Goal: Task Accomplishment & Management: Use online tool/utility

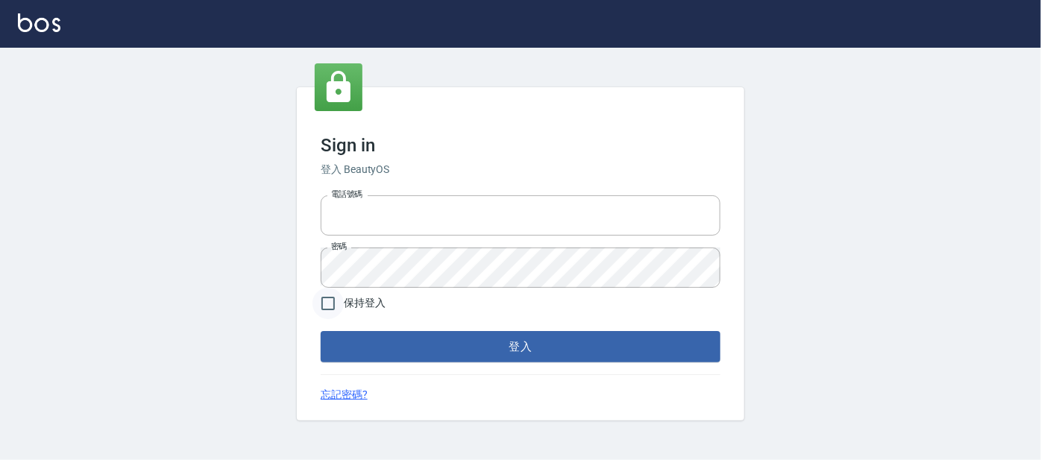
type input "0227605235"
click at [338, 295] on input "保持登入" at bounding box center [327, 303] width 31 height 31
checkbox input "true"
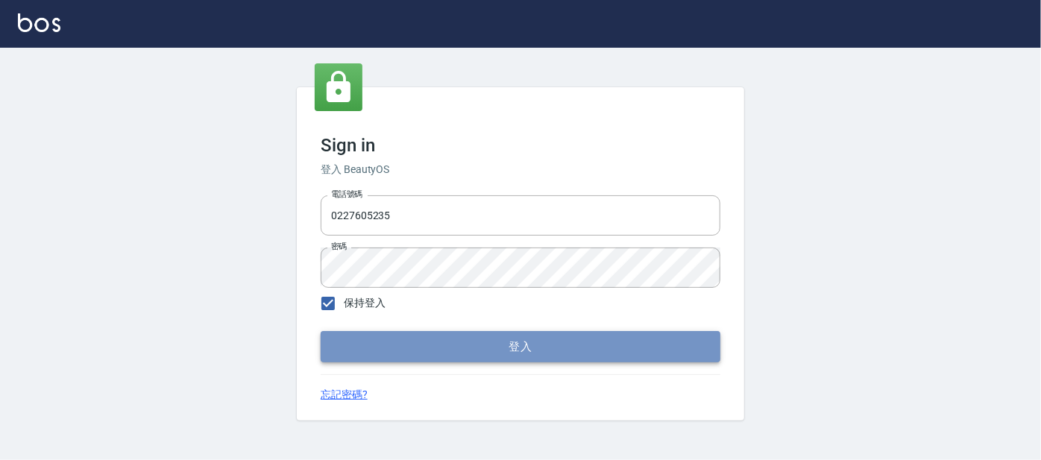
click at [351, 343] on button "登入" at bounding box center [521, 346] width 400 height 31
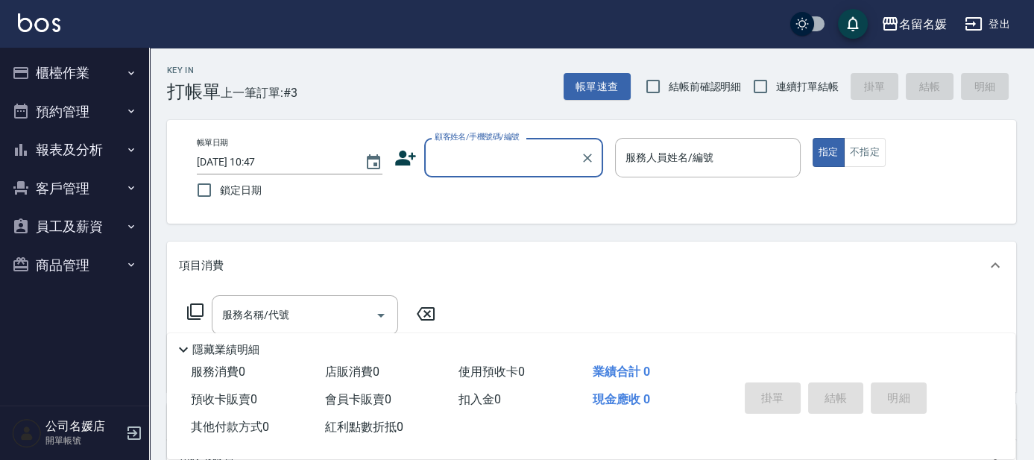
click at [698, 86] on span "結帳前確認明細" at bounding box center [705, 87] width 73 height 16
click at [669, 86] on input "結帳前確認明細" at bounding box center [652, 86] width 31 height 31
checkbox input "true"
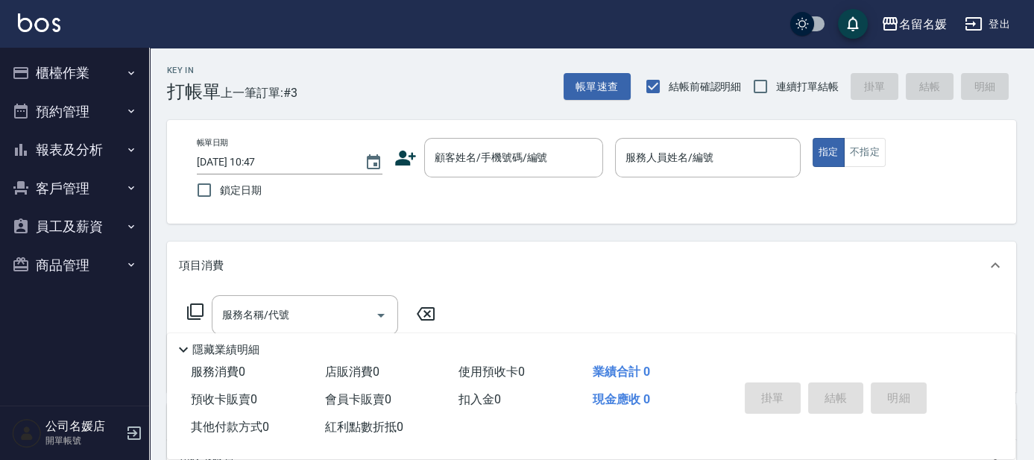
click at [793, 86] on span "連續打單結帳" at bounding box center [807, 87] width 63 height 16
click at [776, 86] on input "連續打單結帳" at bounding box center [760, 86] width 31 height 31
checkbox input "true"
click at [268, 189] on label "鎖定日期" at bounding box center [280, 189] width 182 height 31
click at [220, 189] on input "鎖定日期" at bounding box center [204, 189] width 31 height 31
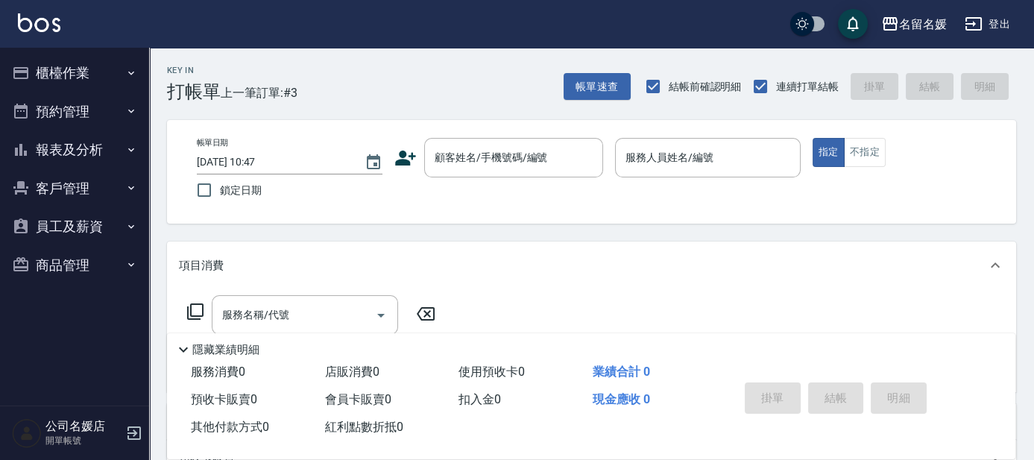
checkbox input "true"
click at [520, 161] on div "顧客姓名/手機號碼/編號 顧客姓名/手機號碼/編號" at bounding box center [513, 158] width 179 height 40
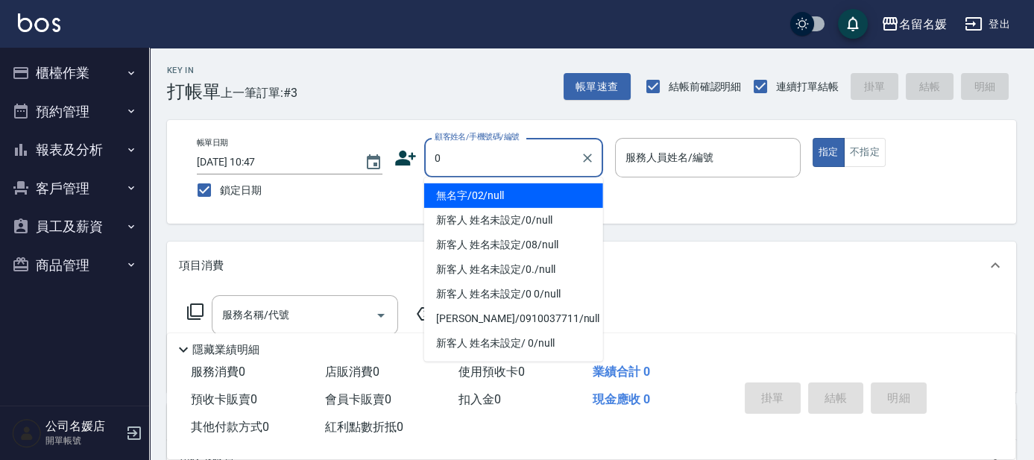
type input "無名字/02/null"
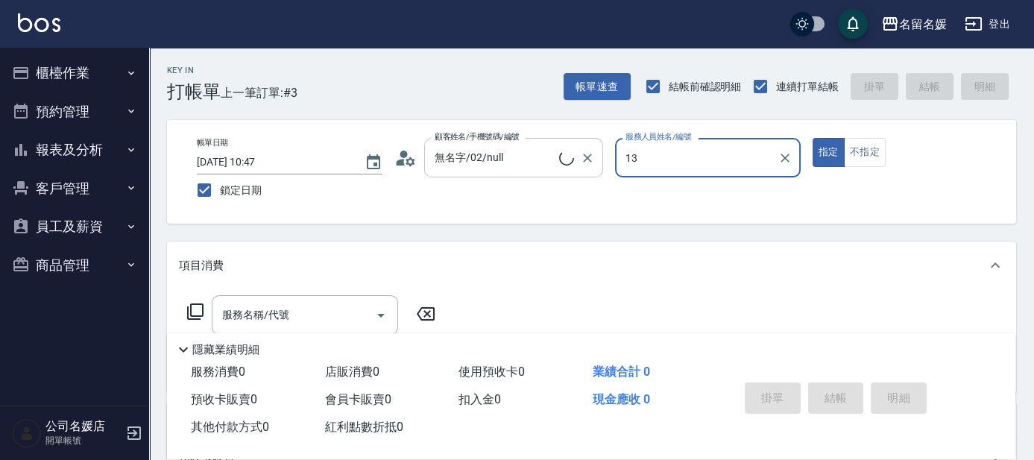
type input "13"
type button "true"
type input "新客人 姓名未設定/0/null"
type input "支援-13"
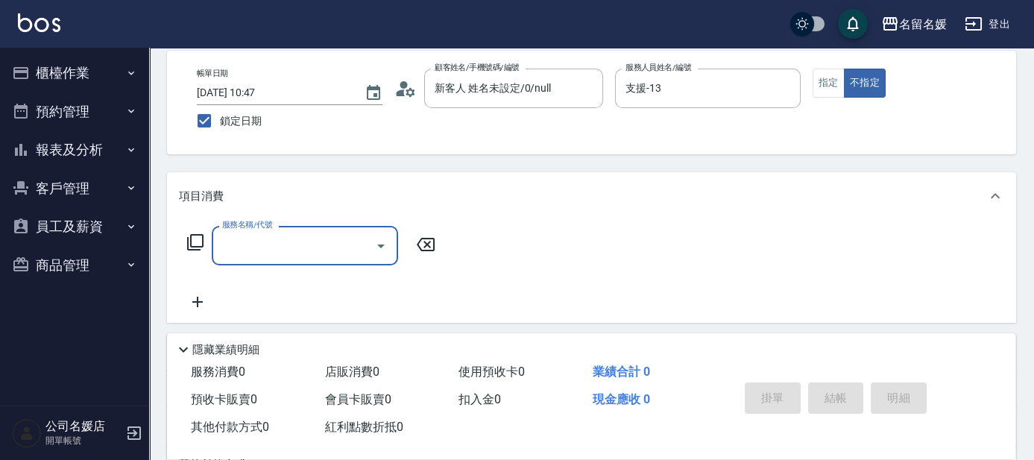
scroll to position [135, 0]
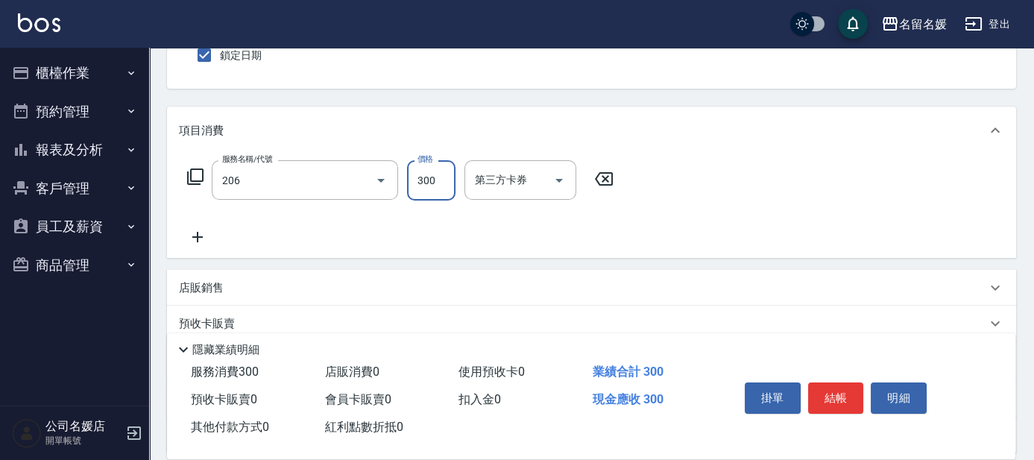
type input "洗髮[300](206)"
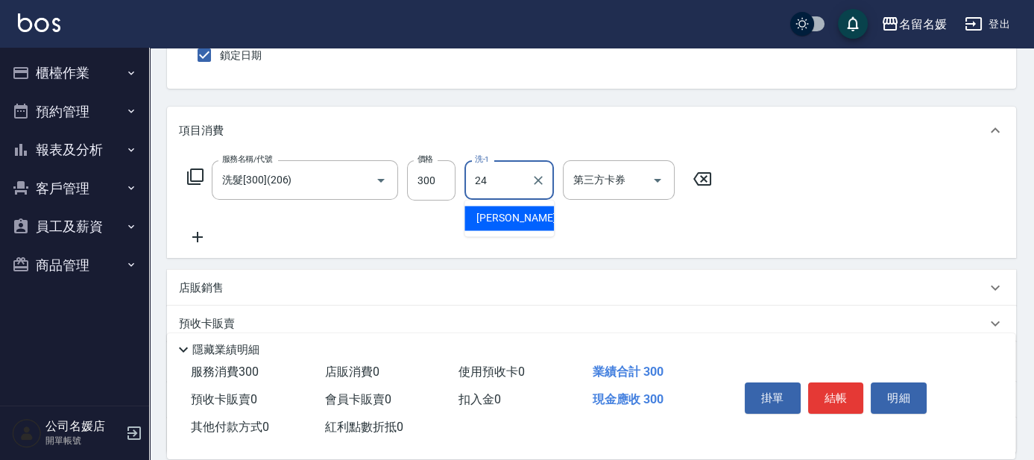
type input "張家惠-24"
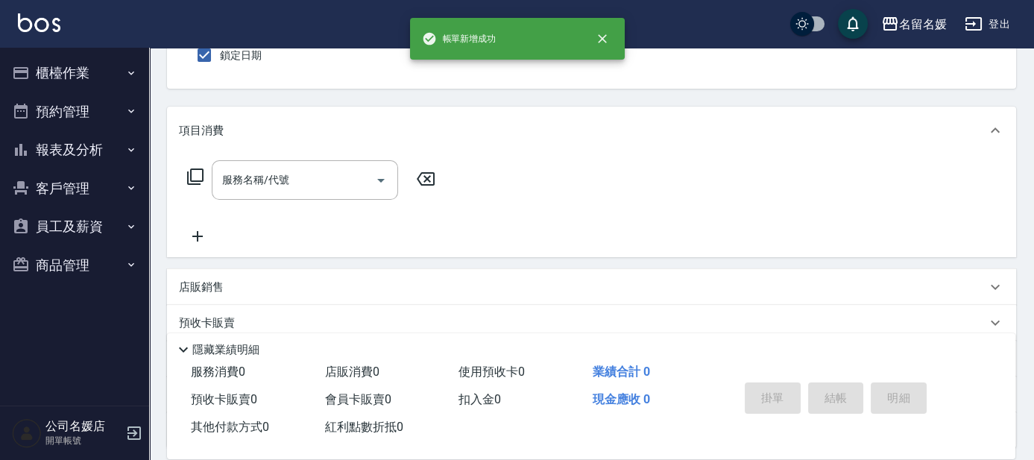
scroll to position [0, 0]
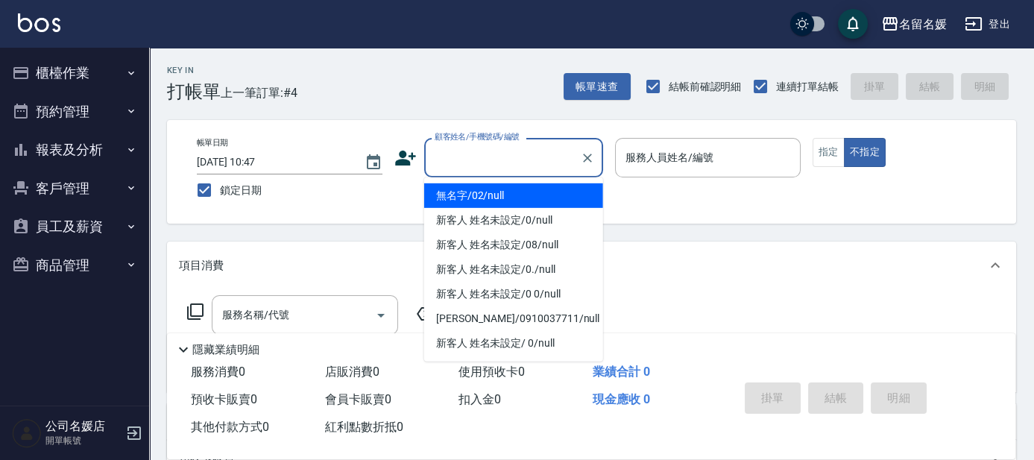
type input "無名字/02/null"
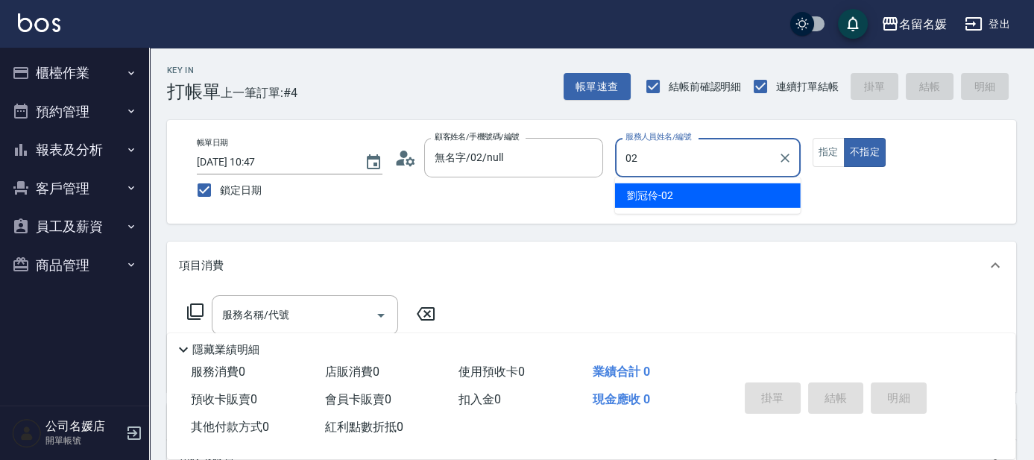
type input "02"
type button "false"
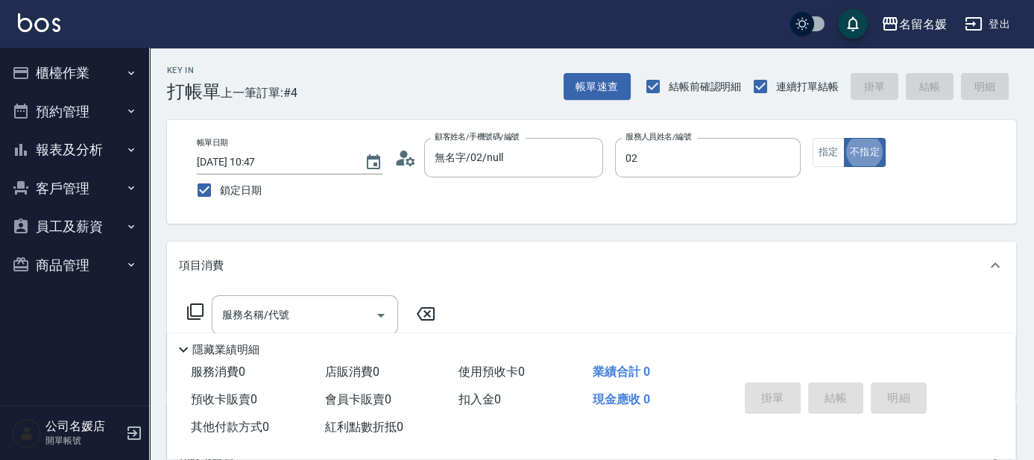
type input "劉冠伶-02"
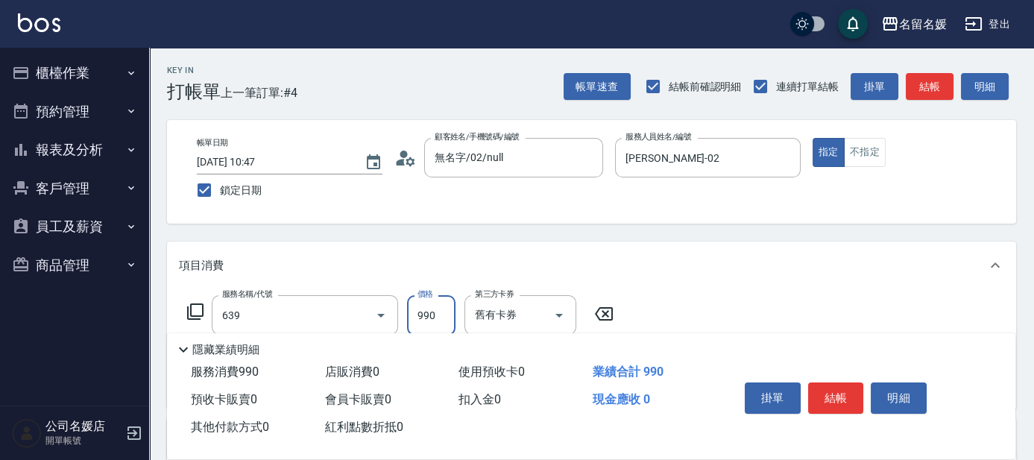
type input "(芙)蘆薈髮膜套卡(自材)(639)"
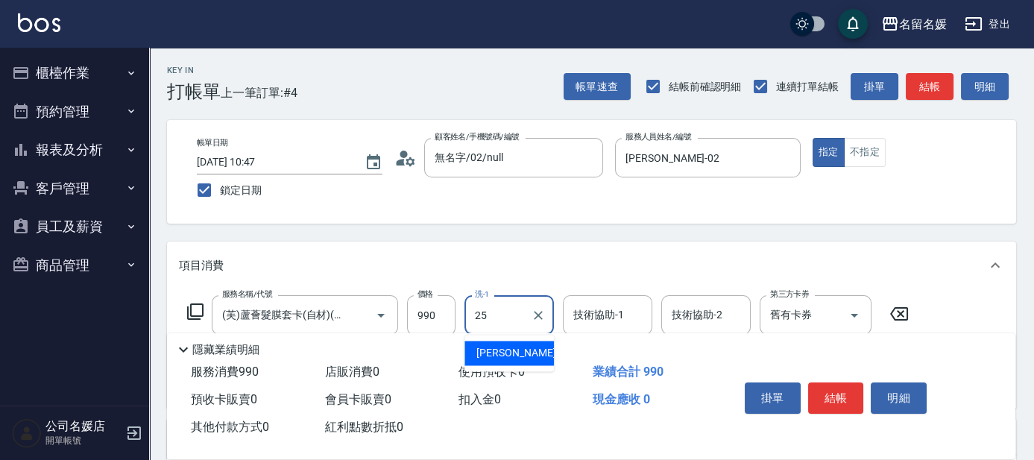
type input "楊瑋萱-25"
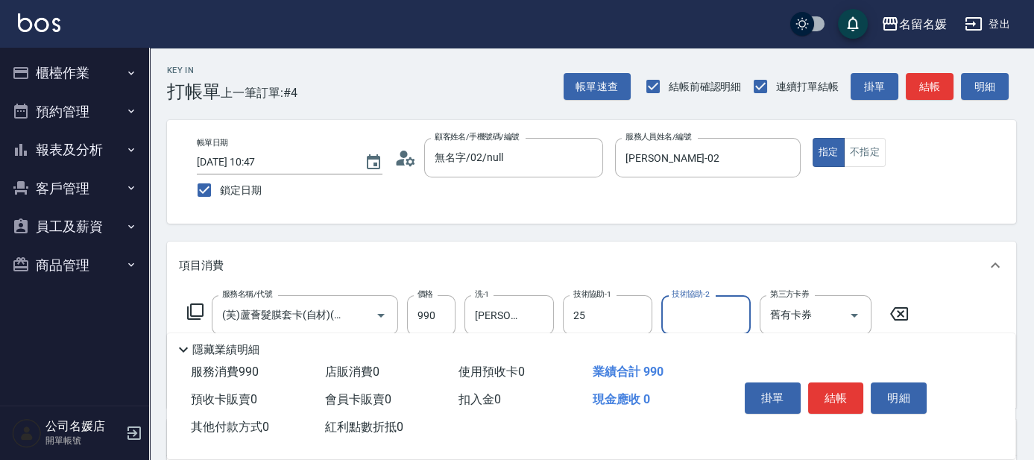
type input "楊瑋萱-25"
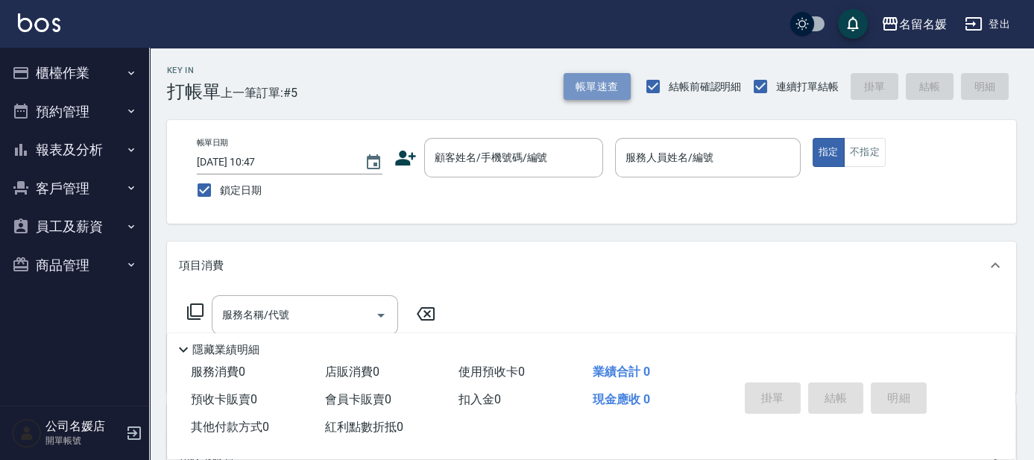
click at [615, 89] on button "帳單速查" at bounding box center [597, 87] width 67 height 28
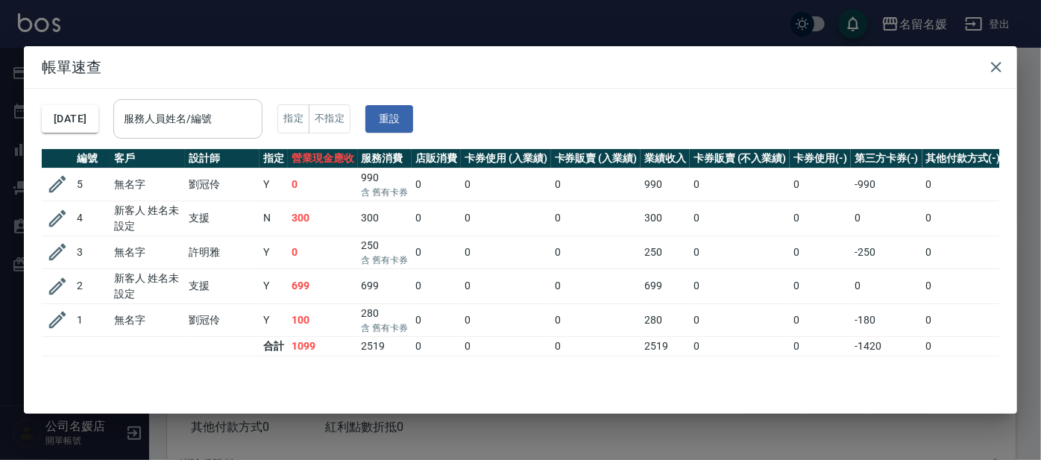
click at [227, 123] on div "服務人員姓名/編號 服務人員姓名/編號" at bounding box center [187, 119] width 149 height 40
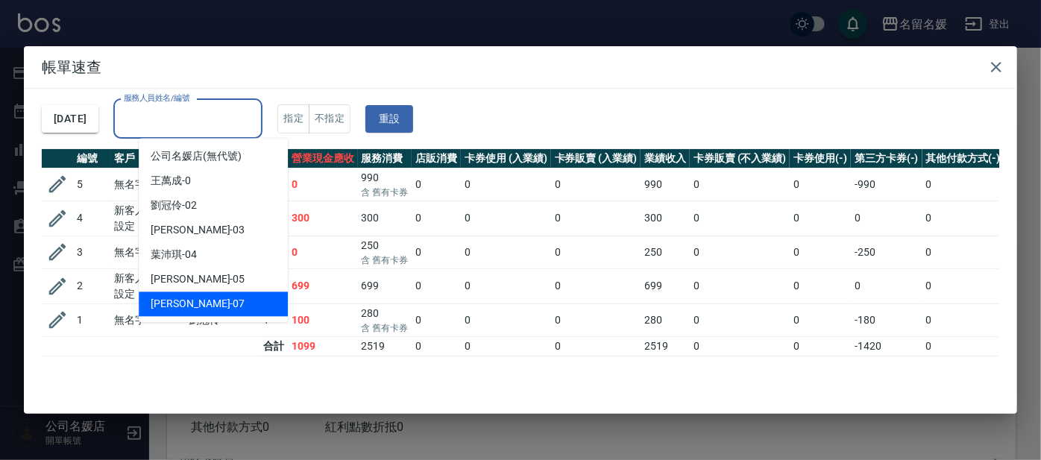
click at [237, 309] on div "廖佳惠 -07" at bounding box center [213, 303] width 149 height 25
type input "廖佳惠-07"
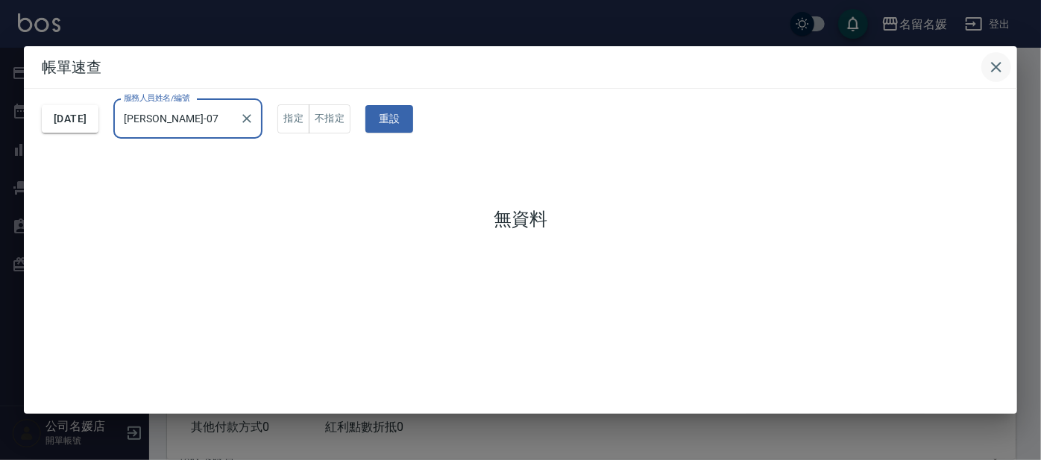
click at [997, 65] on icon "button" at bounding box center [996, 67] width 10 height 10
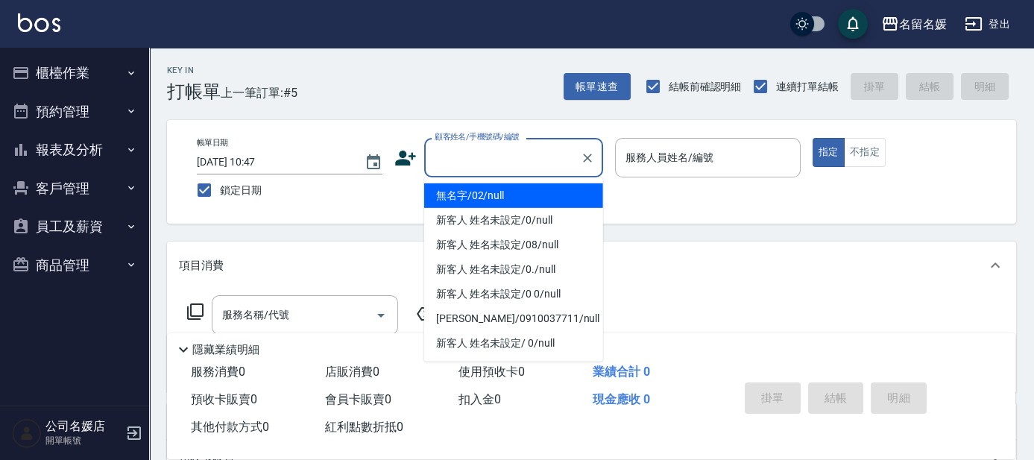
click at [483, 155] on input "顧客姓名/手機號碼/編號" at bounding box center [502, 158] width 143 height 26
click at [491, 195] on li "無名字/02/null" at bounding box center [513, 195] width 179 height 25
type input "無名字/02/null"
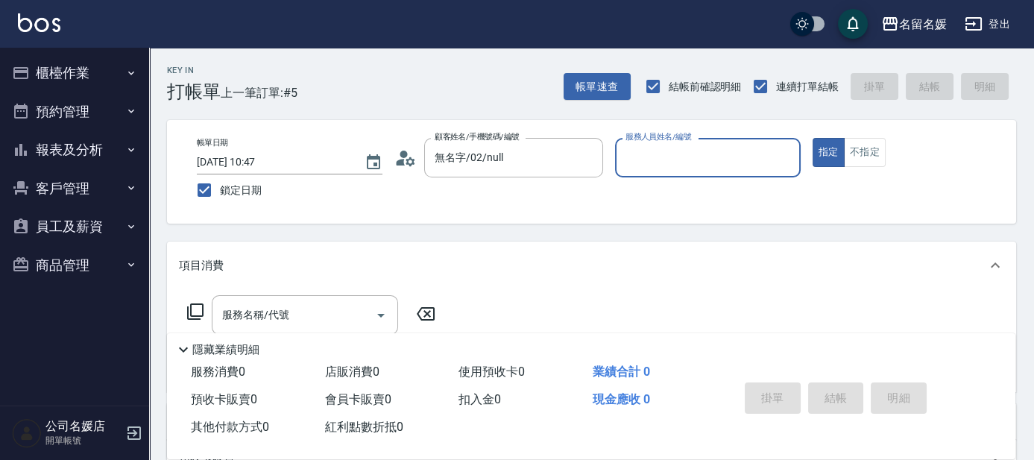
click at [658, 149] on input "服務人員姓名/編號" at bounding box center [708, 158] width 172 height 26
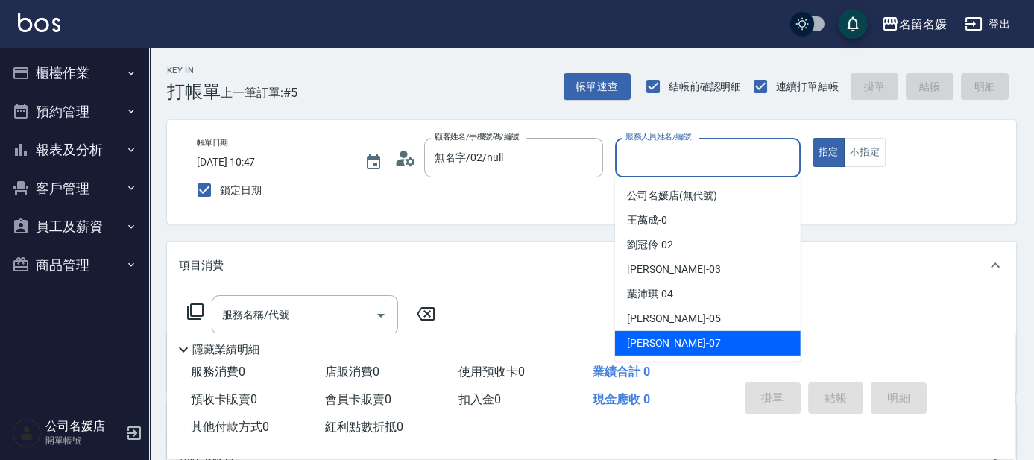
click at [669, 347] on span "廖佳惠 -07" at bounding box center [674, 343] width 94 height 16
type input "廖佳惠-07"
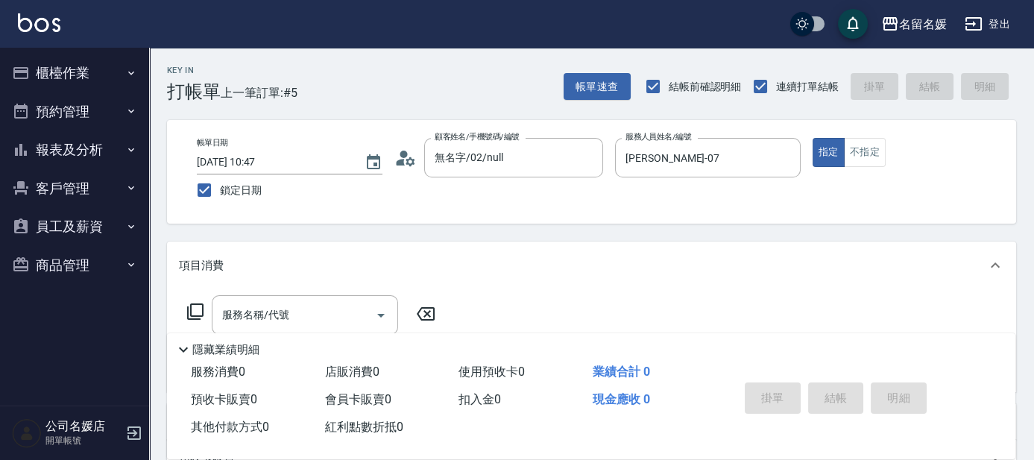
click at [189, 309] on icon at bounding box center [195, 312] width 18 height 18
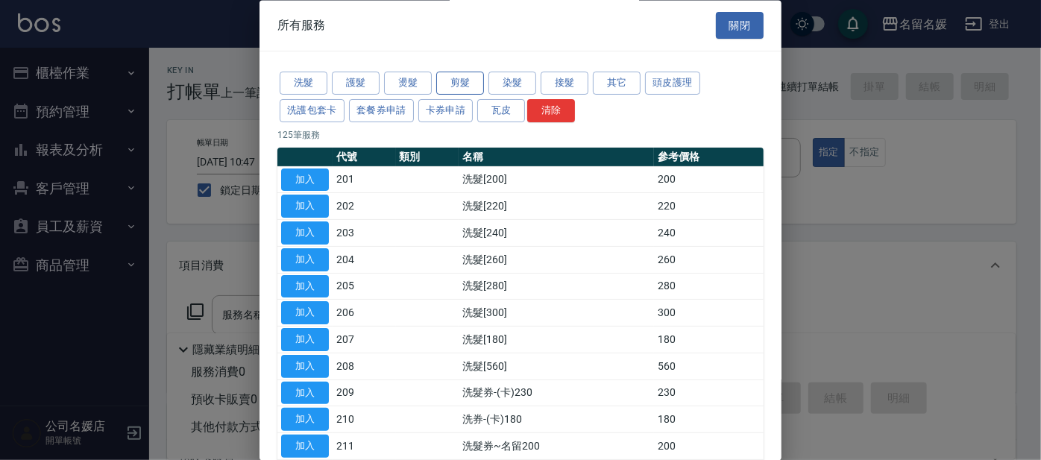
click at [452, 82] on button "剪髮" at bounding box center [460, 83] width 48 height 23
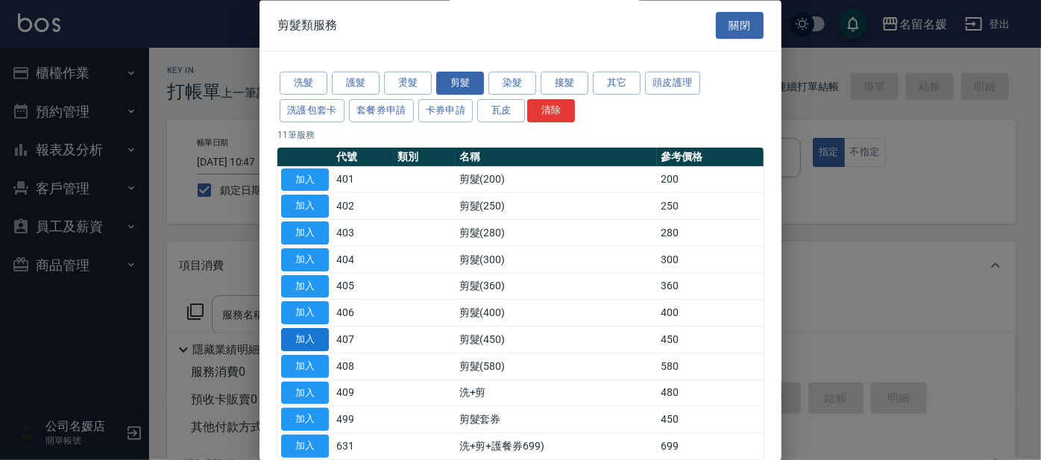
click at [294, 337] on button "加入" at bounding box center [305, 340] width 48 height 23
type input "剪髮(450)(407)"
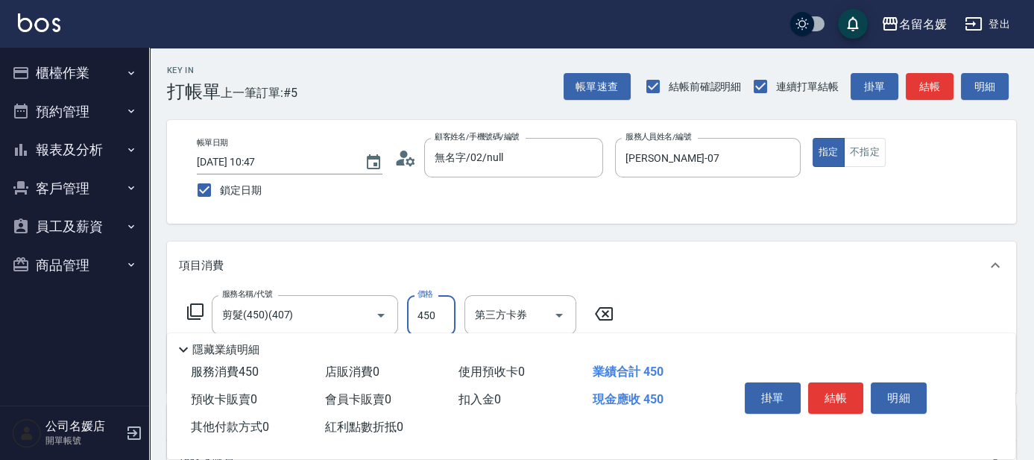
click at [444, 316] on input "450" at bounding box center [431, 315] width 48 height 40
type input "500"
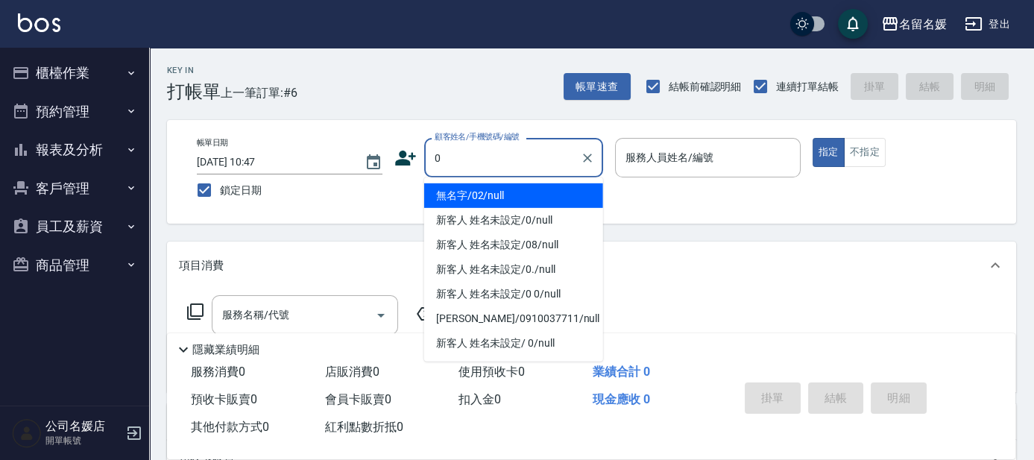
type input "0"
type input "07"
type input "無名字/02/null"
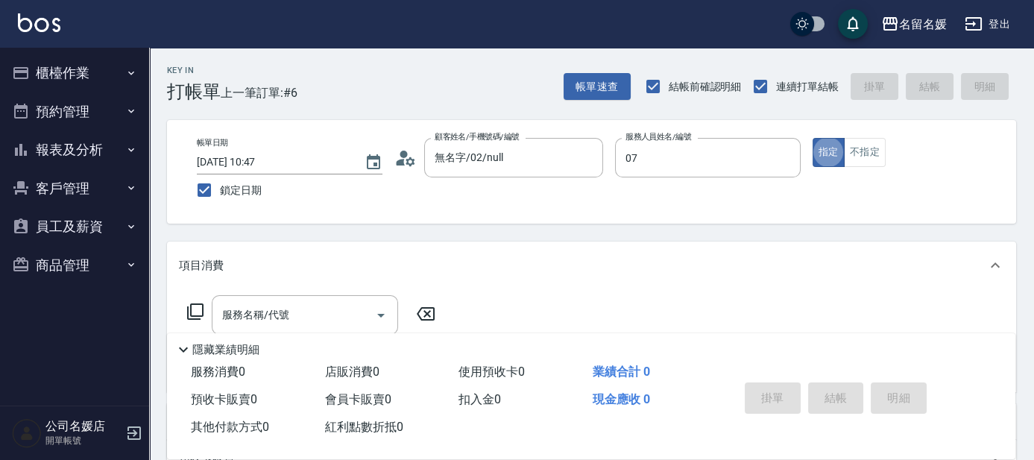
type input "廖佳惠-07"
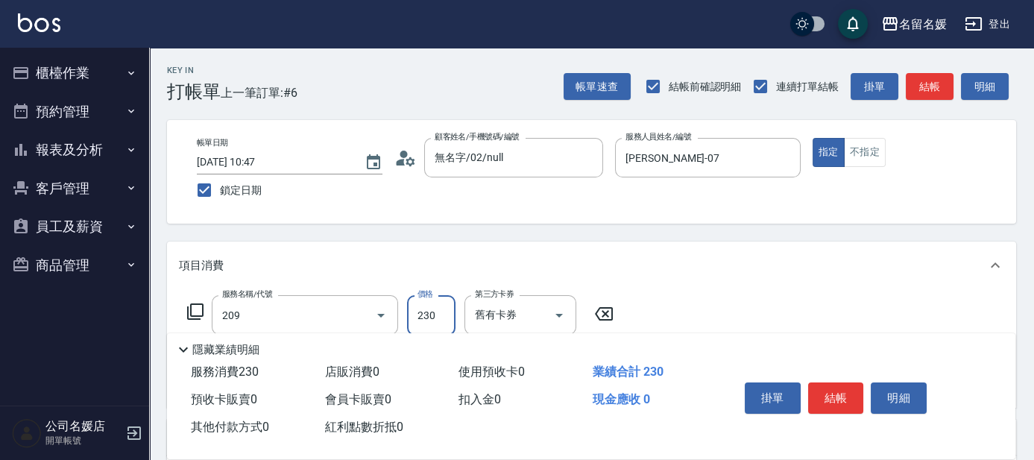
type input "洗髮券-(卡)230(209)"
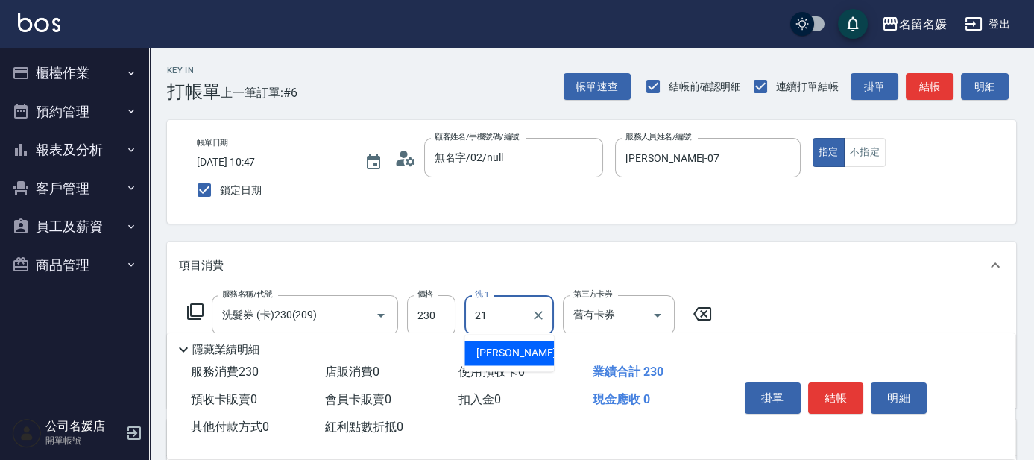
type input "許庭瑀-21"
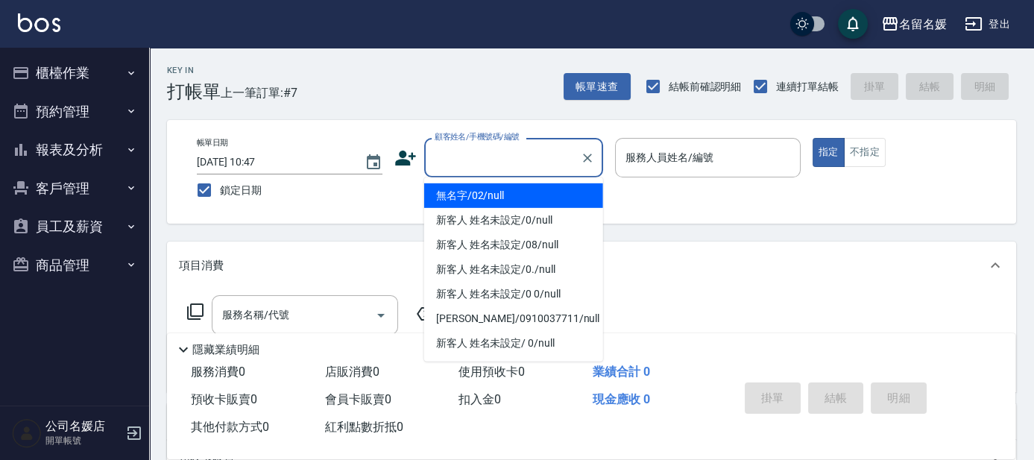
click at [511, 168] on input "顧客姓名/手機號碼/編號" at bounding box center [502, 158] width 143 height 26
click at [517, 198] on li "無名字/02/null" at bounding box center [513, 195] width 179 height 25
type input "無名字/02/null"
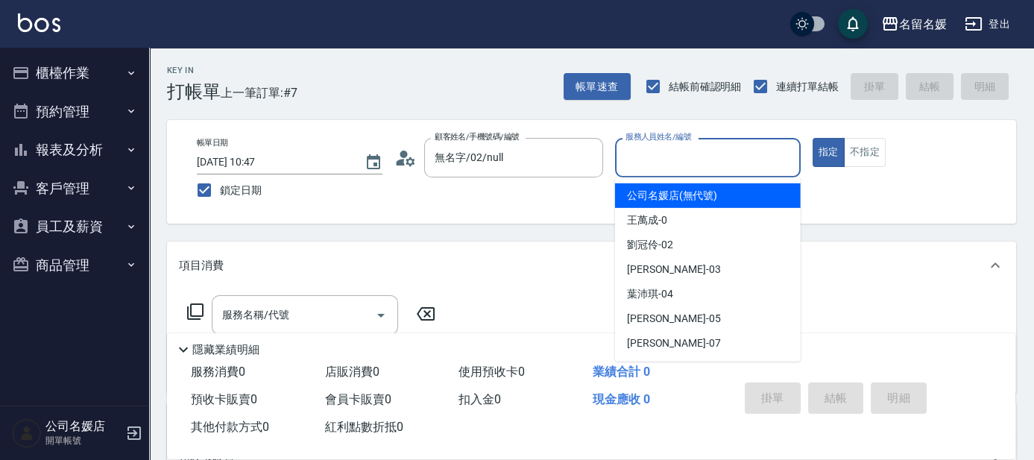
click at [699, 160] on input "服務人員姓名/編號" at bounding box center [708, 158] width 172 height 26
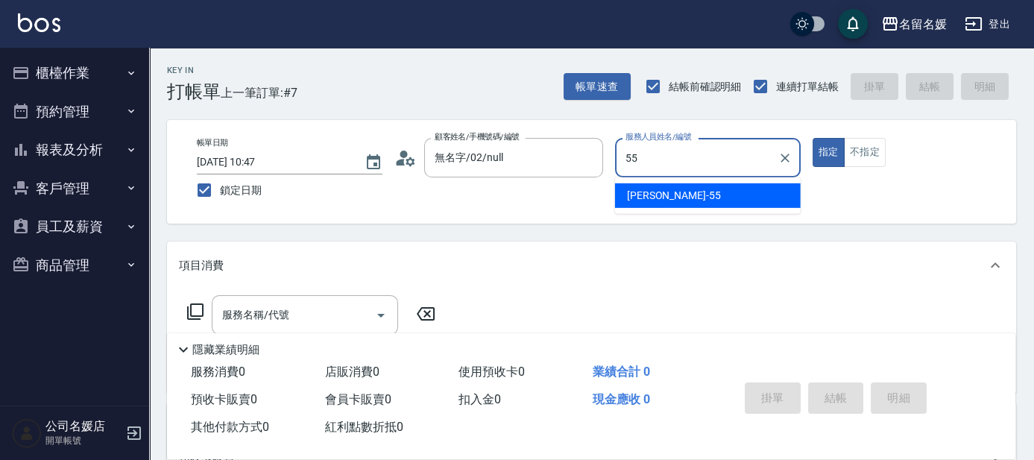
type input "呂秀貞-55"
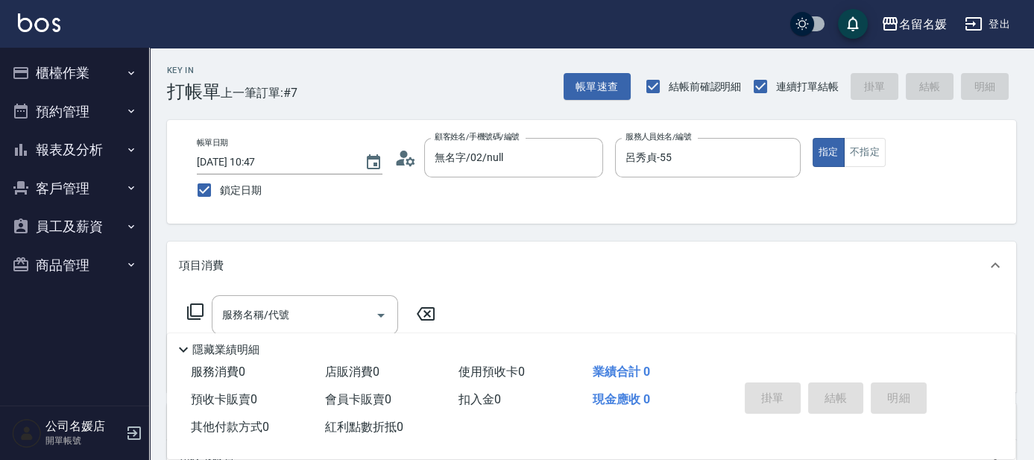
click at [192, 309] on icon at bounding box center [195, 312] width 18 height 18
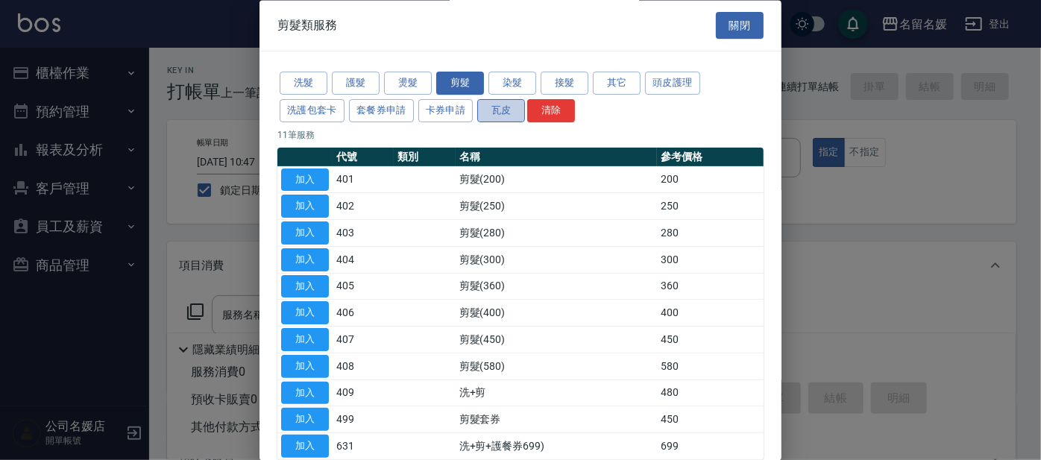
click at [509, 110] on button "瓦皮" at bounding box center [501, 110] width 48 height 23
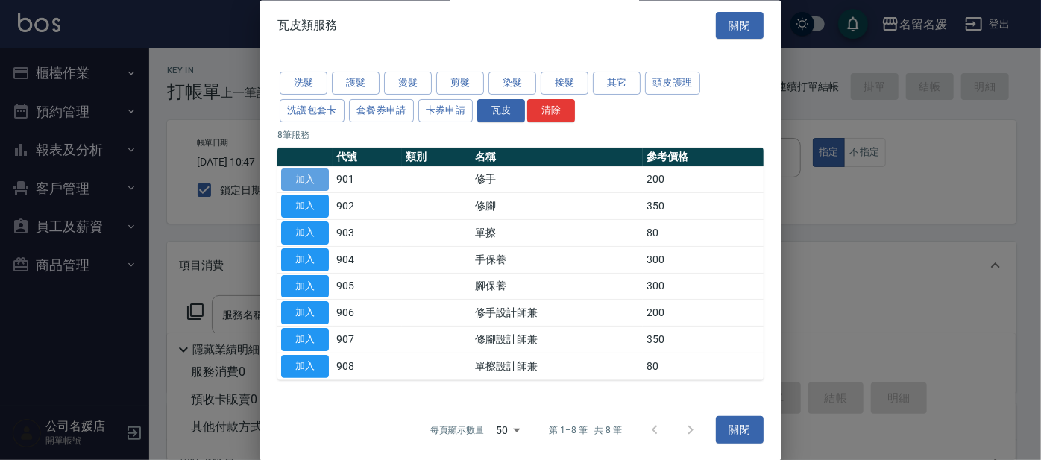
click at [318, 175] on button "加入" at bounding box center [305, 179] width 48 height 23
type input "修手(901)"
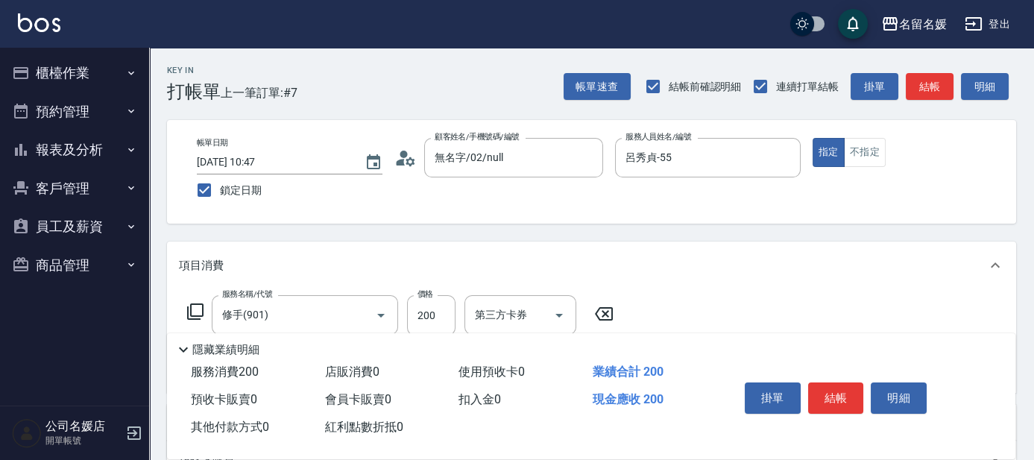
click at [199, 310] on icon at bounding box center [195, 312] width 18 height 18
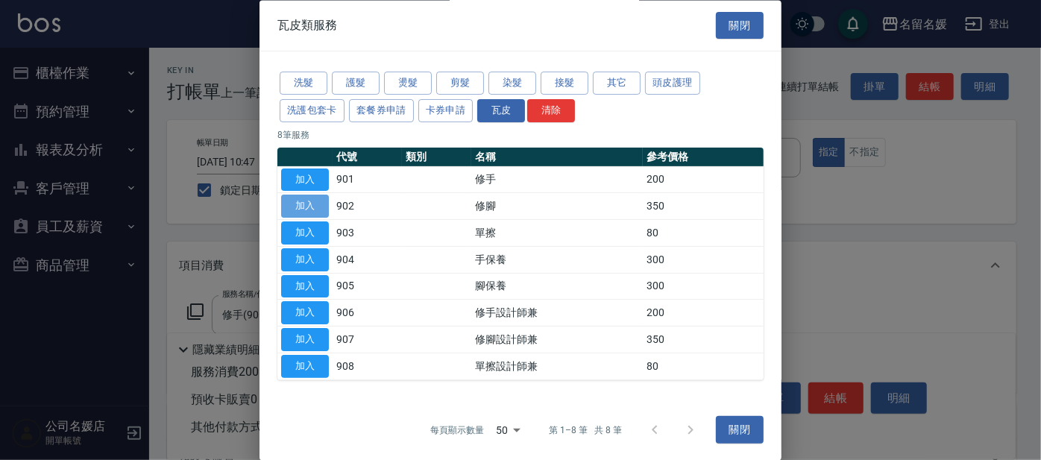
click at [303, 202] on button "加入" at bounding box center [305, 206] width 48 height 23
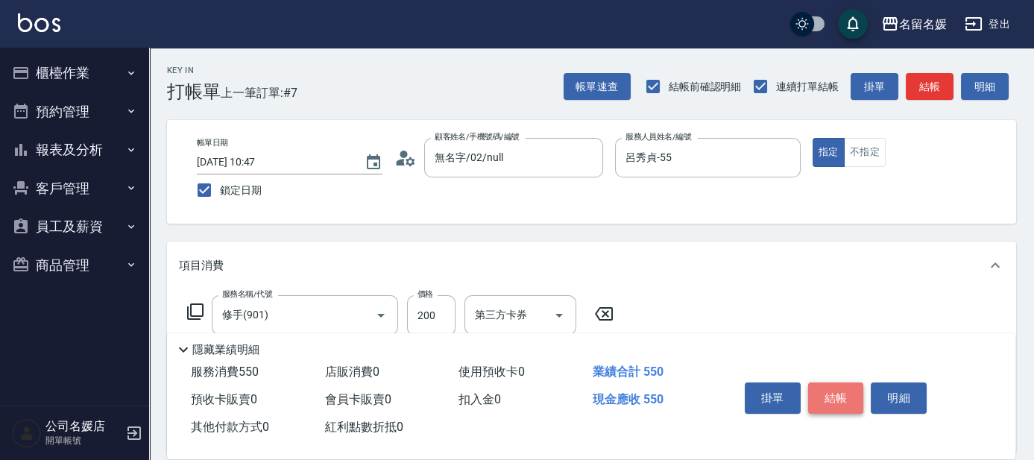
click at [823, 396] on button "結帳" at bounding box center [836, 397] width 56 height 31
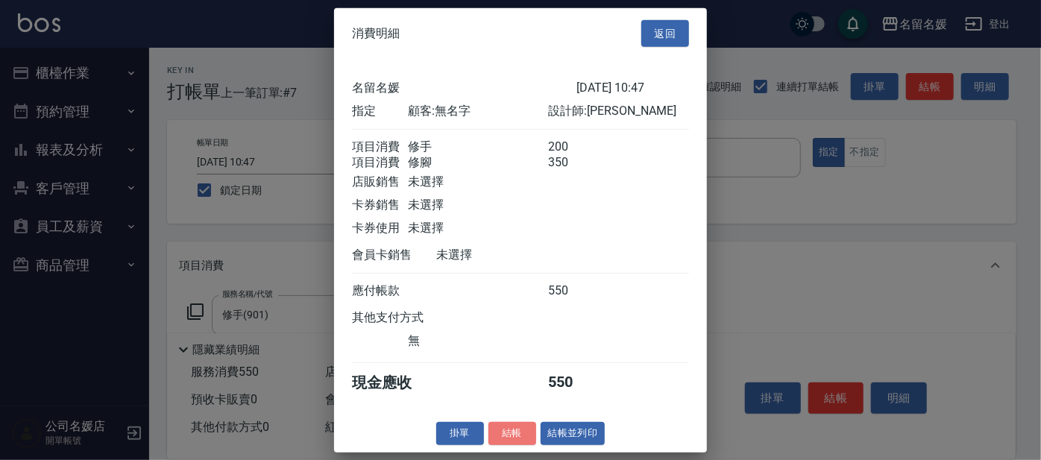
click at [511, 443] on button "結帳" at bounding box center [512, 433] width 48 height 23
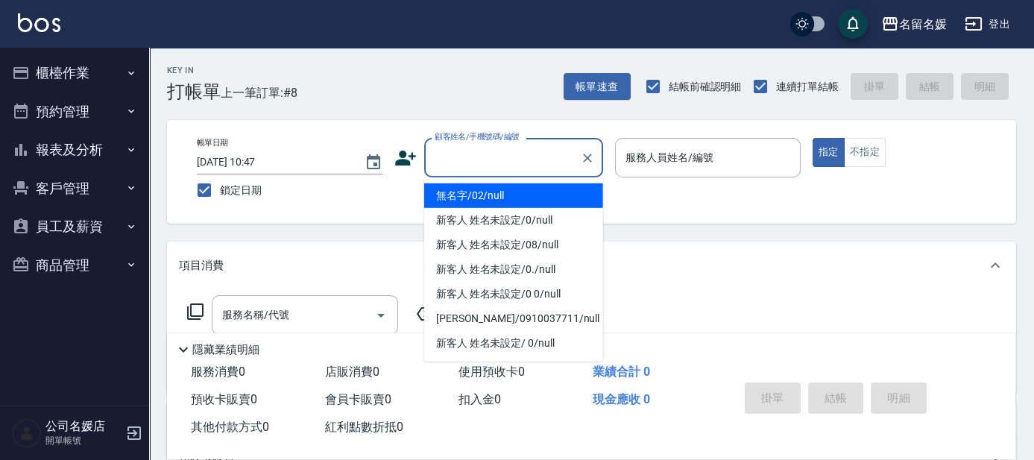
click at [555, 145] on input "顧客姓名/手機號碼/編號" at bounding box center [502, 158] width 143 height 26
click at [561, 199] on li "無名字/02/null" at bounding box center [513, 195] width 179 height 25
click at [681, 160] on label "服務人員姓名/編號" at bounding box center [669, 157] width 88 height 15
click at [681, 160] on input "服務人員姓名/編號" at bounding box center [708, 158] width 172 height 26
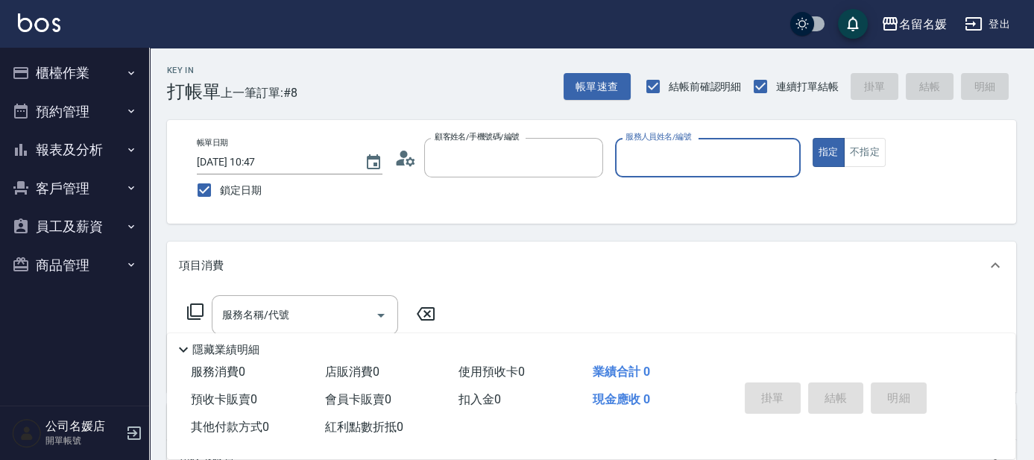
type input "無名字/02/null"
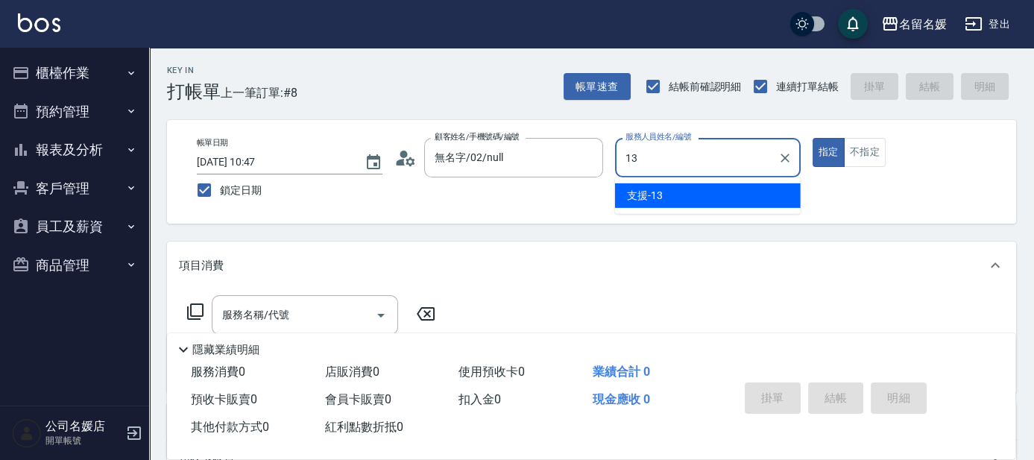
type input "支援-13"
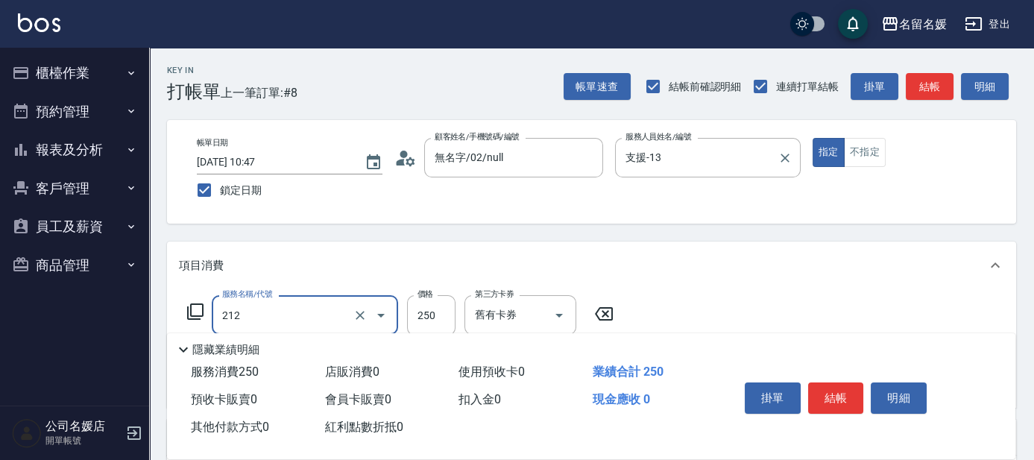
type input "洗髮券-(卡)250(212)"
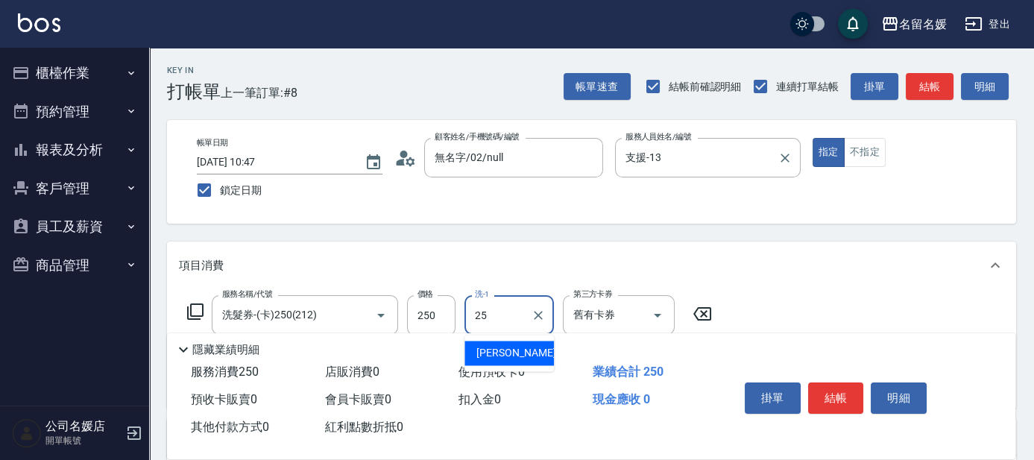
type input "楊瑋萱-25"
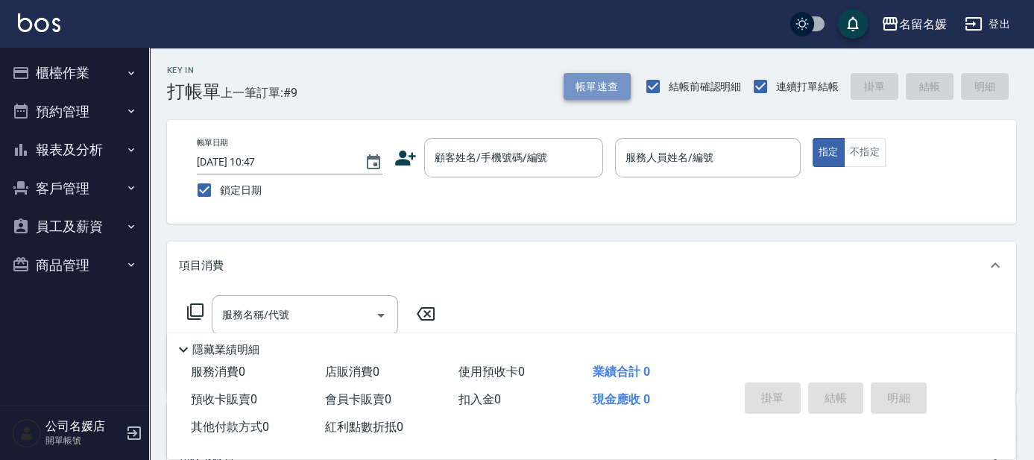
click at [590, 83] on button "帳單速查" at bounding box center [597, 87] width 67 height 28
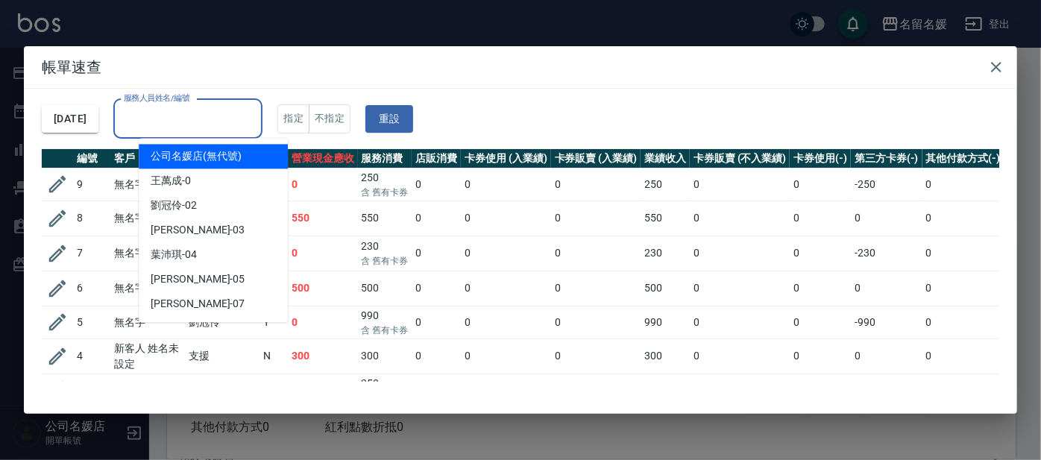
click at [221, 116] on input "服務人員姓名/編號" at bounding box center [188, 119] width 136 height 26
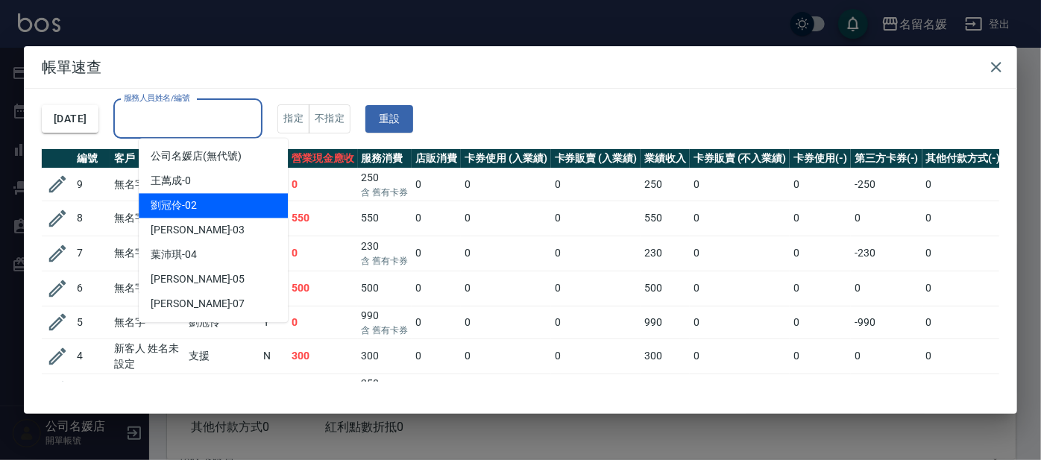
click at [222, 212] on div "劉冠伶 -02" at bounding box center [213, 205] width 149 height 25
type input "劉冠伶-02"
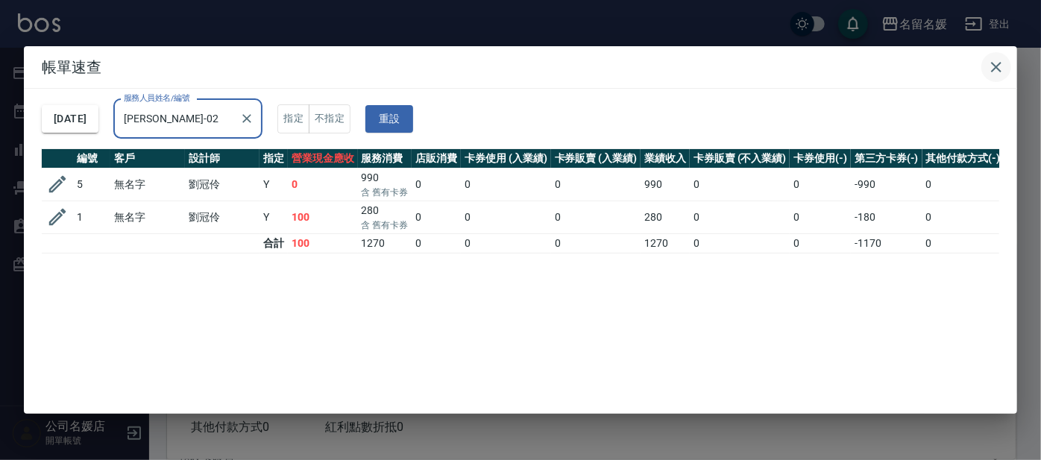
click at [989, 71] on icon "button" at bounding box center [996, 67] width 18 height 18
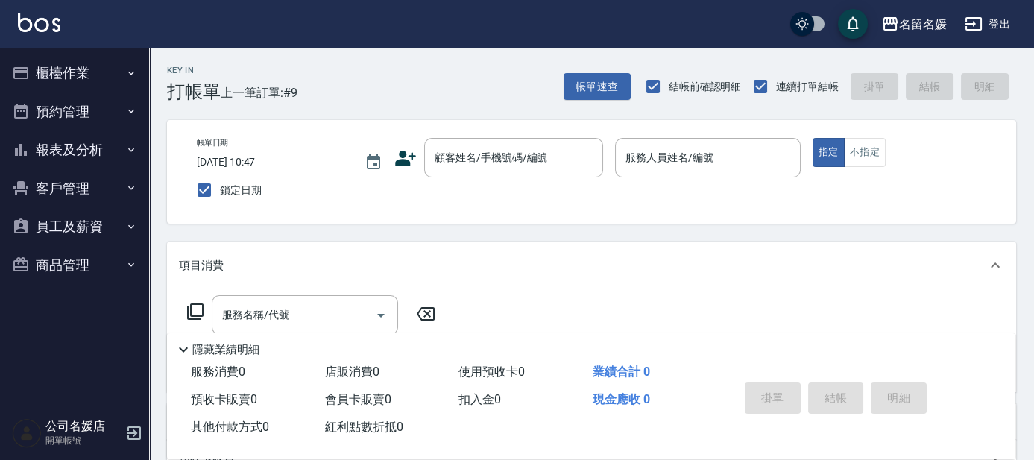
click at [8, 63] on nav "櫃檯作業 打帳單 帳單列表 掛單列表 現金收支登錄 材料自購登錄 每日結帳 排班表 現場電腦打卡 預約管理 預約管理 單日預約紀錄 單週預約紀錄 報表及分析 …" at bounding box center [74, 227] width 149 height 358
click at [491, 156] on input "顧客姓名/手機號碼/編號" at bounding box center [502, 158] width 143 height 26
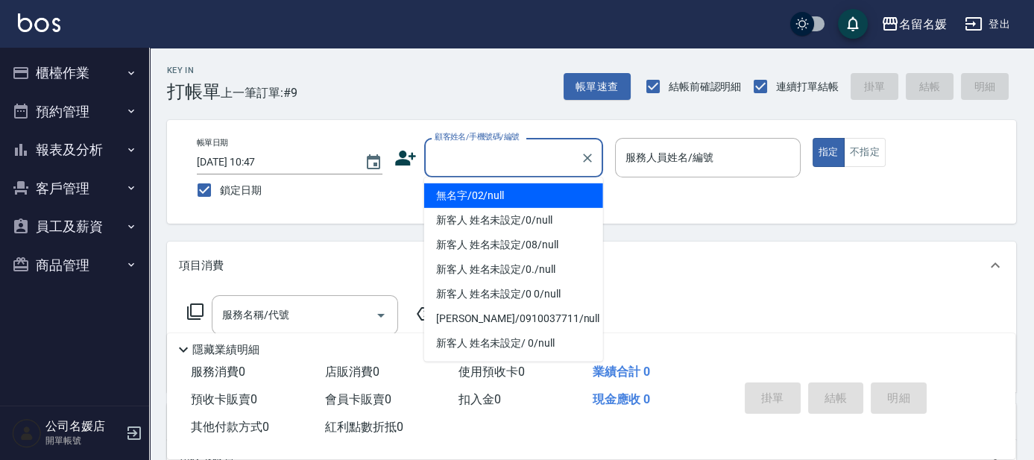
drag, startPoint x: 496, startPoint y: 187, endPoint x: 686, endPoint y: 157, distance: 191.8
click at [499, 189] on li "無名字/02/null" at bounding box center [513, 195] width 179 height 25
type input "無名字/02/null"
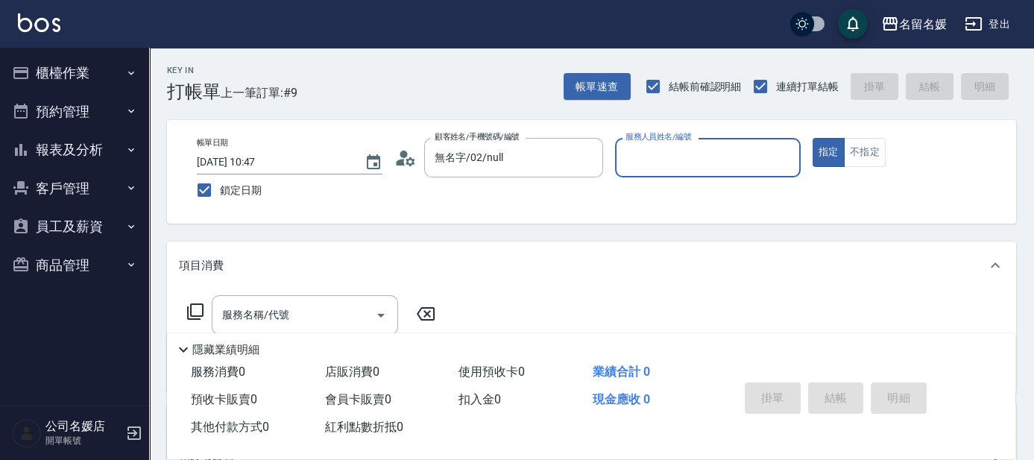
click at [686, 142] on label "服務人員姓名/編號" at bounding box center [658, 136] width 66 height 11
click at [686, 157] on input "服務人員姓名/編號" at bounding box center [708, 158] width 172 height 26
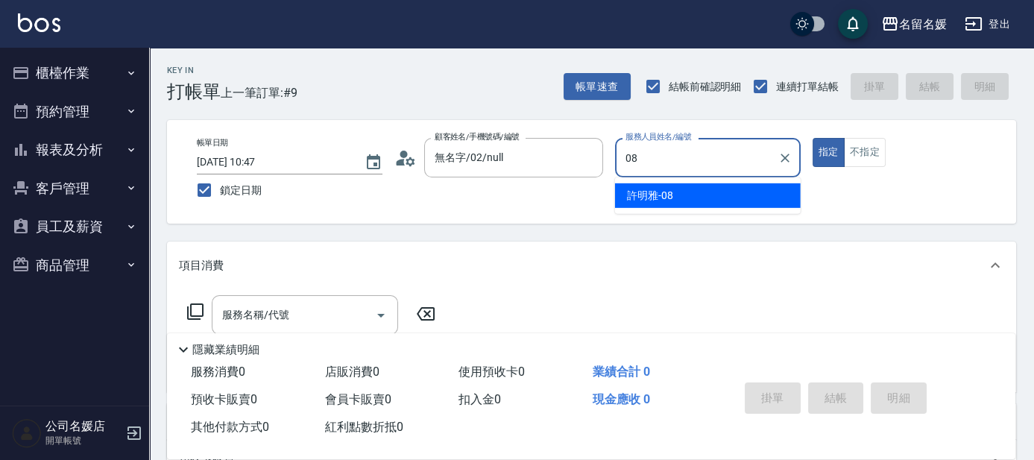
type input "許明雅-08"
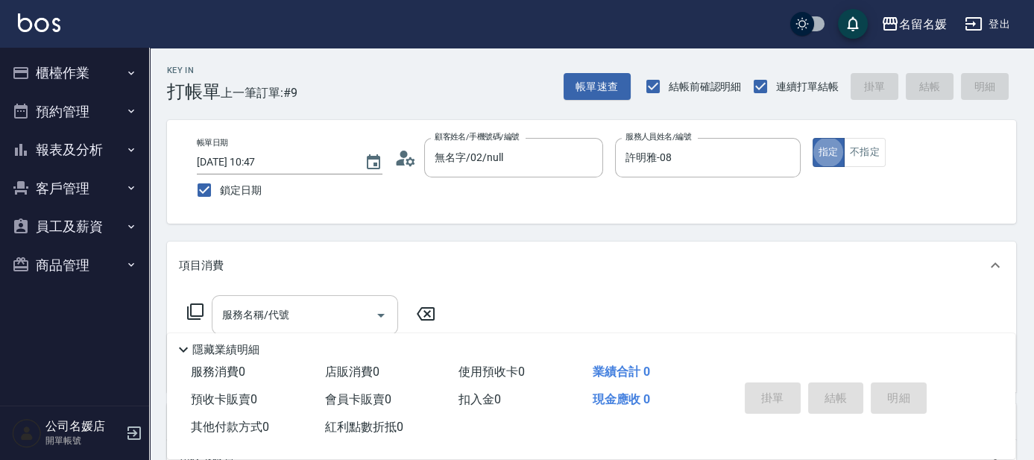
click at [324, 309] on input "服務名稱/代號" at bounding box center [293, 315] width 151 height 26
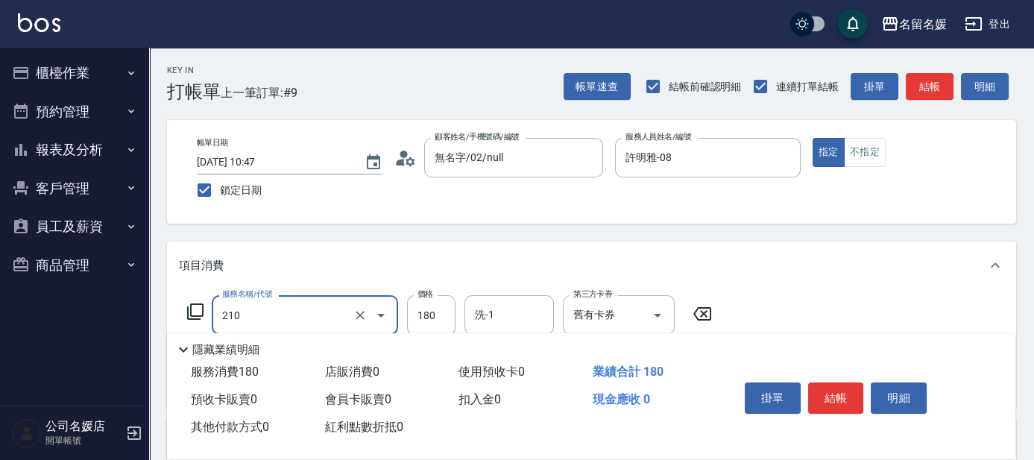
scroll to position [67, 0]
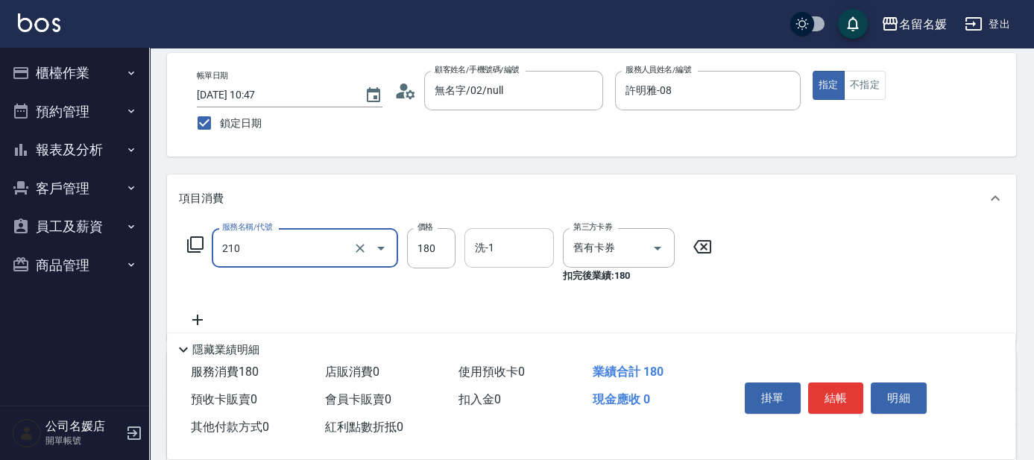
type input "洗券-(卡)180(210)"
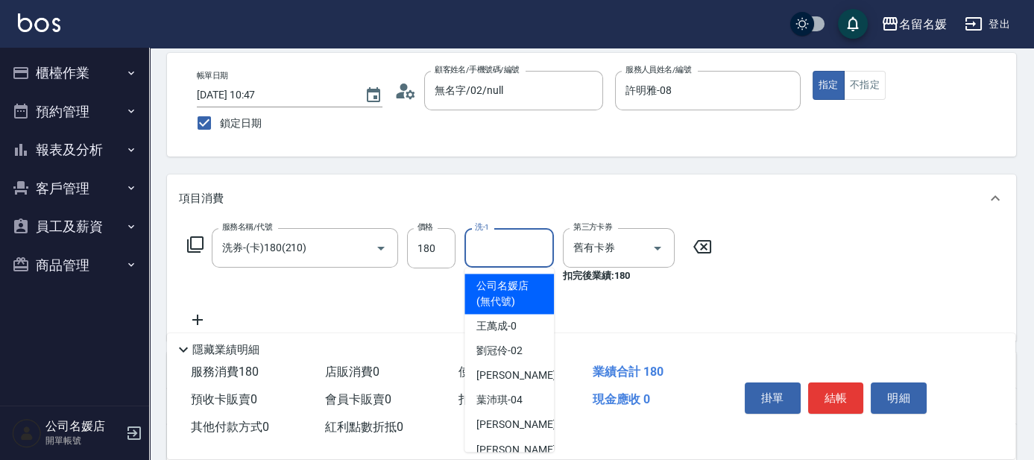
click at [508, 253] on input "洗-1" at bounding box center [509, 248] width 76 height 26
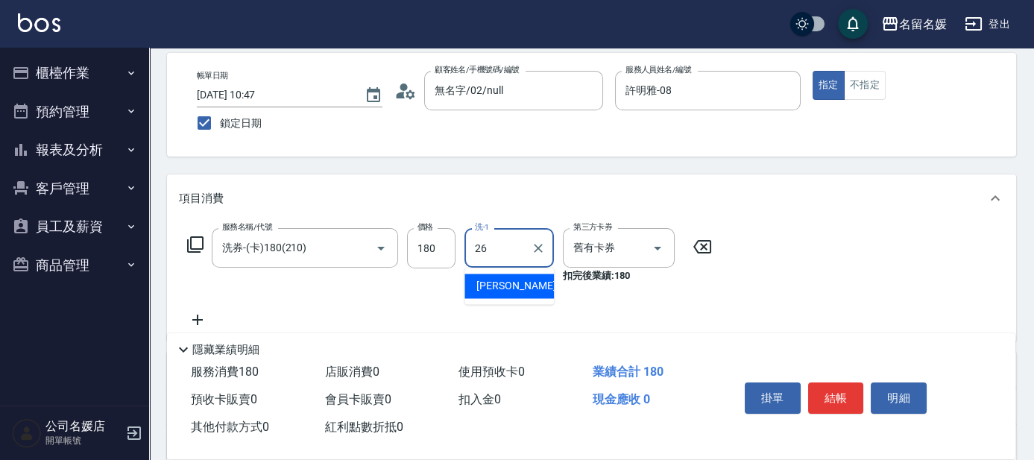
type input "蔡愛陵-26"
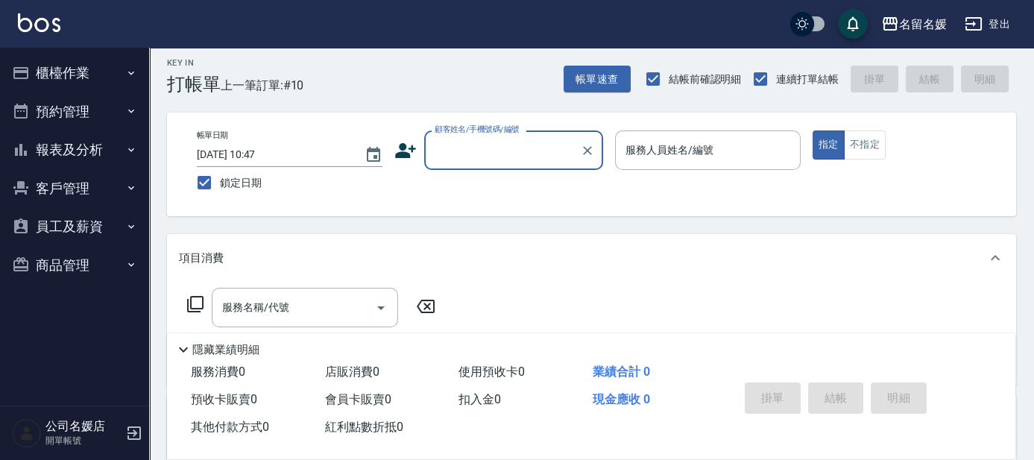
scroll to position [0, 0]
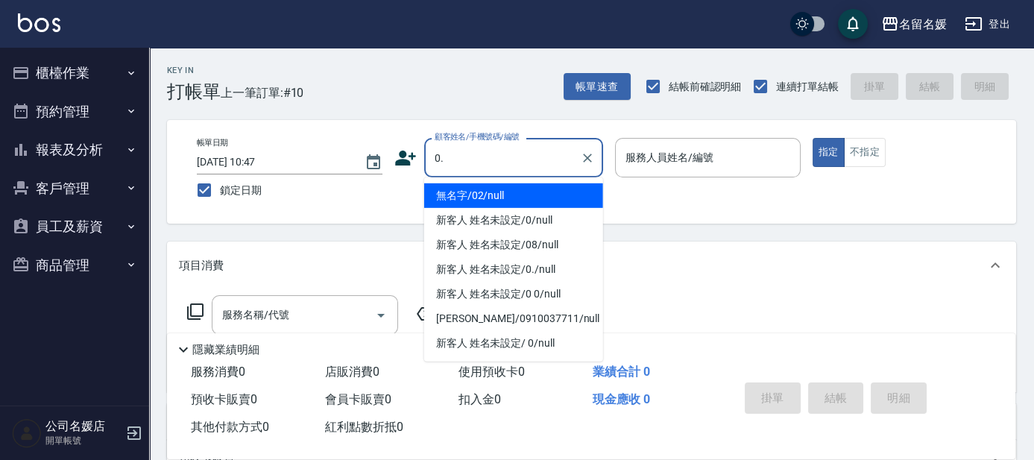
type input "新客人 姓名未設定/0./null"
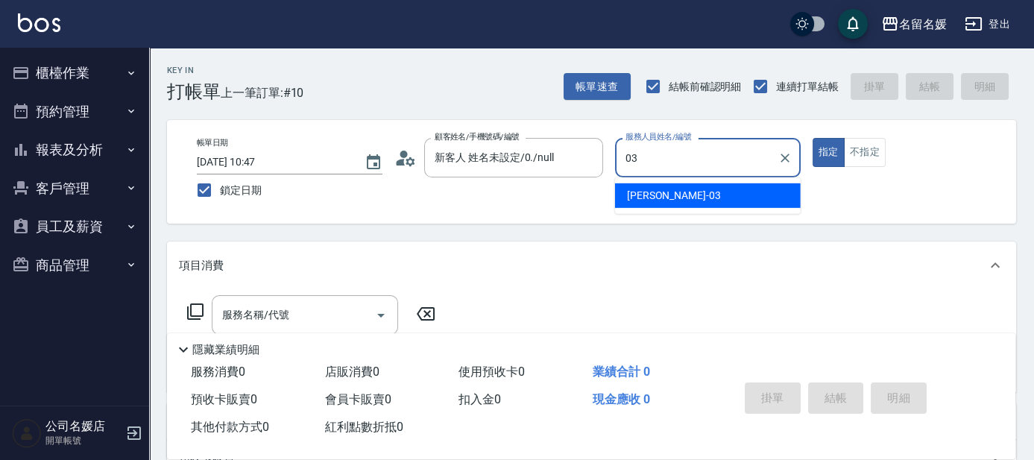
type input "蔡依芳-03"
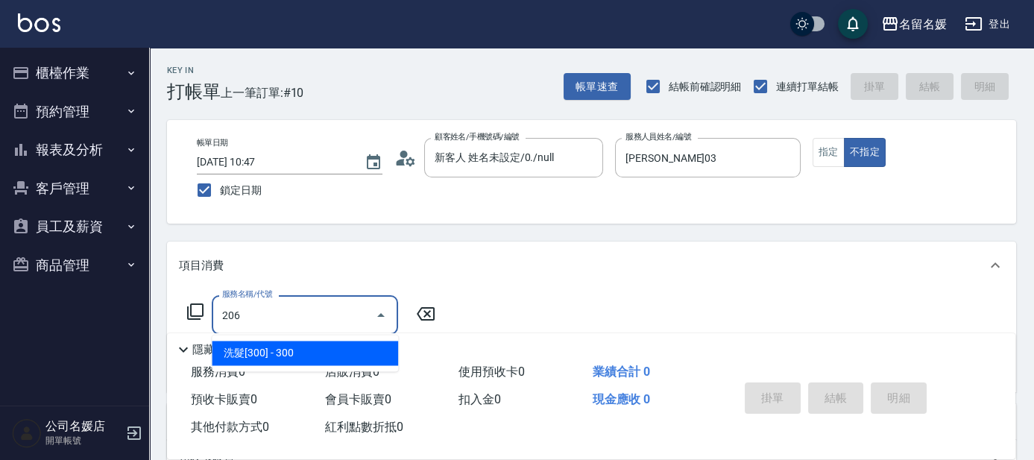
type input "洗髮[300](206)"
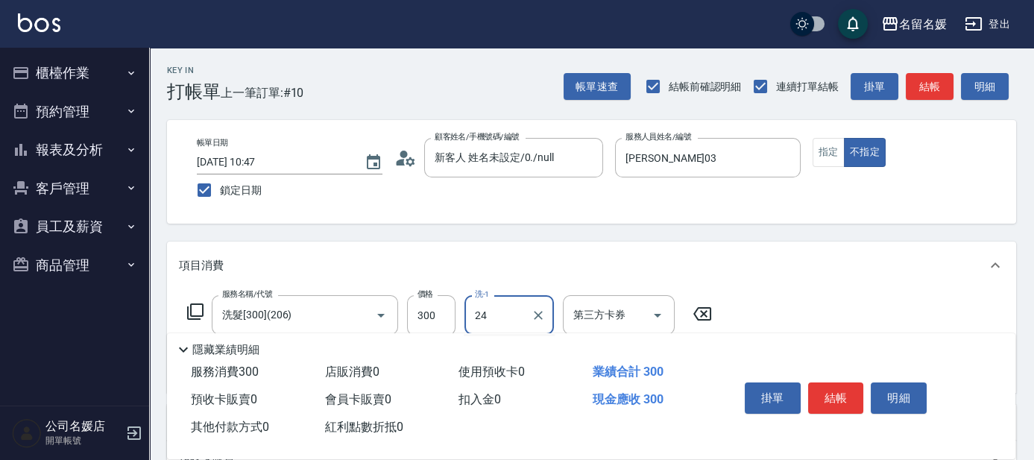
type input "張家惠-24"
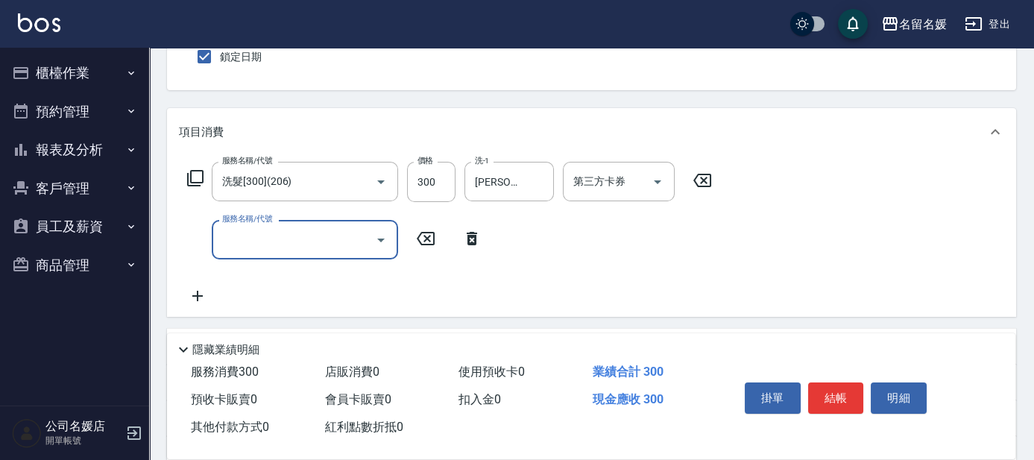
scroll to position [135, 0]
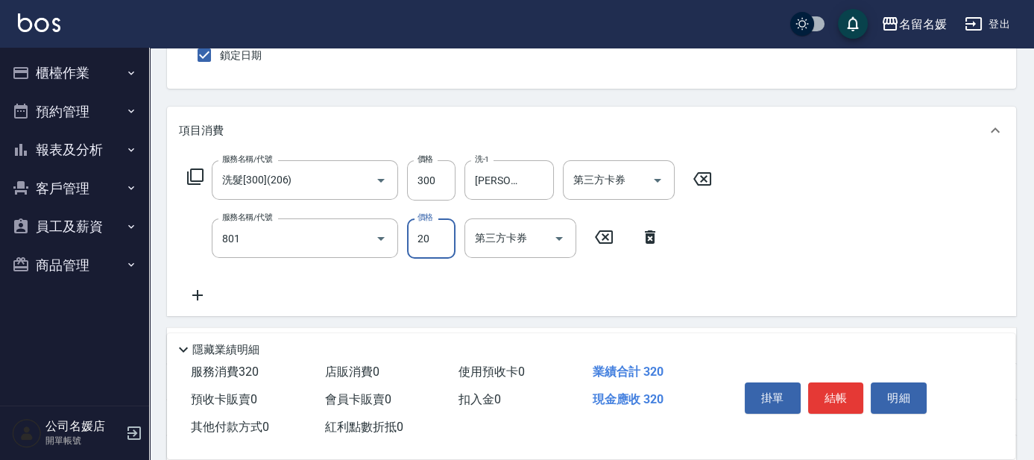
type input "潤絲(801)"
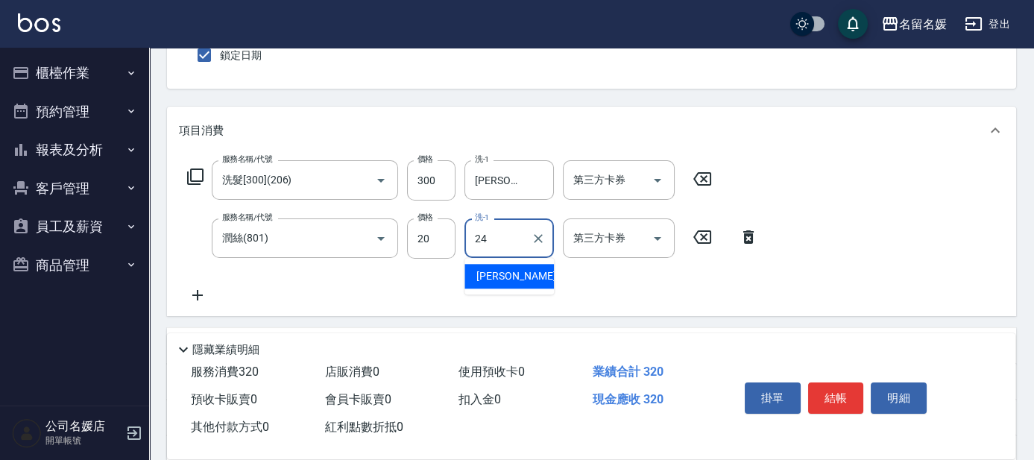
type input "張家惠-24"
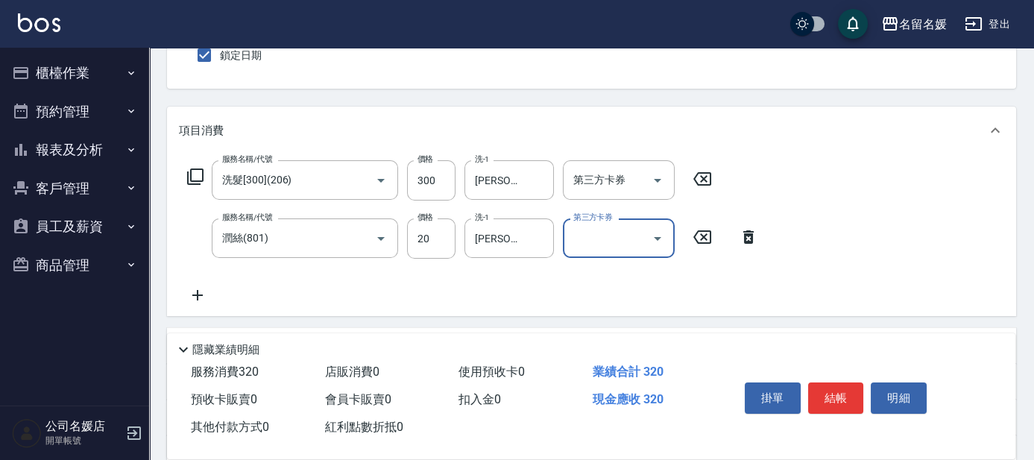
scroll to position [0, 0]
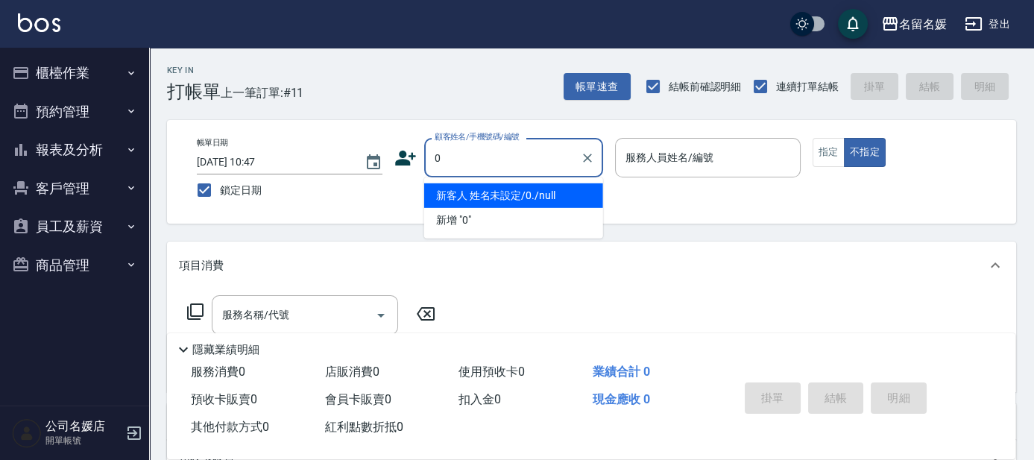
type input "0"
type input "1"
type input "新客人 姓名未設定/0./null"
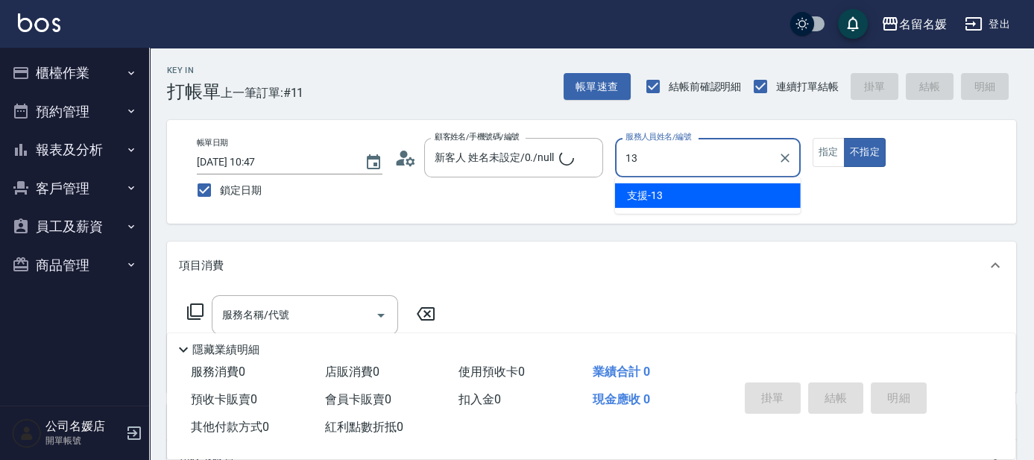
type input "支援-13"
type input "新客人 姓名未設定/0/null"
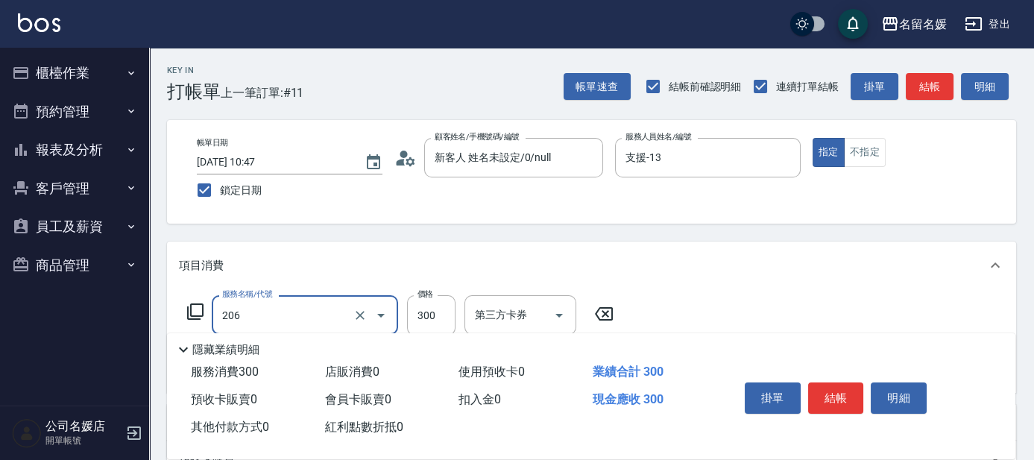
type input "洗髮[300](206)"
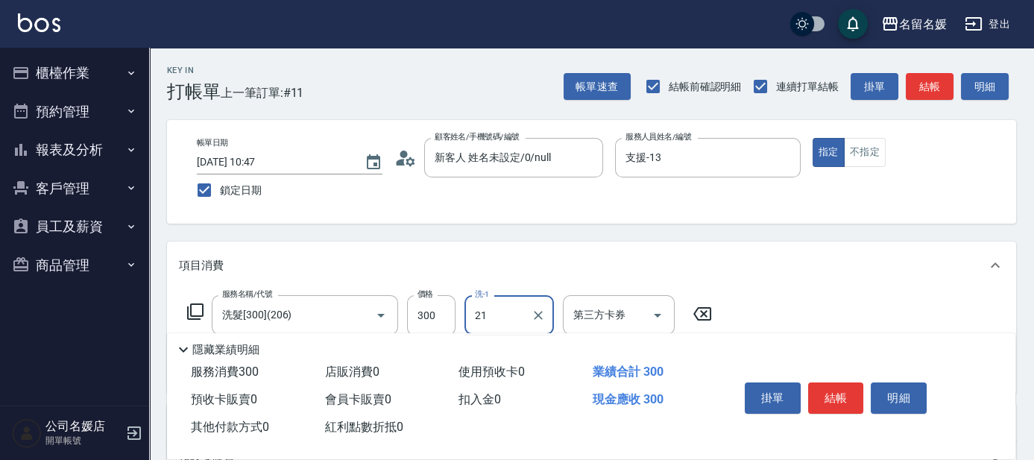
type input "許庭瑀-21"
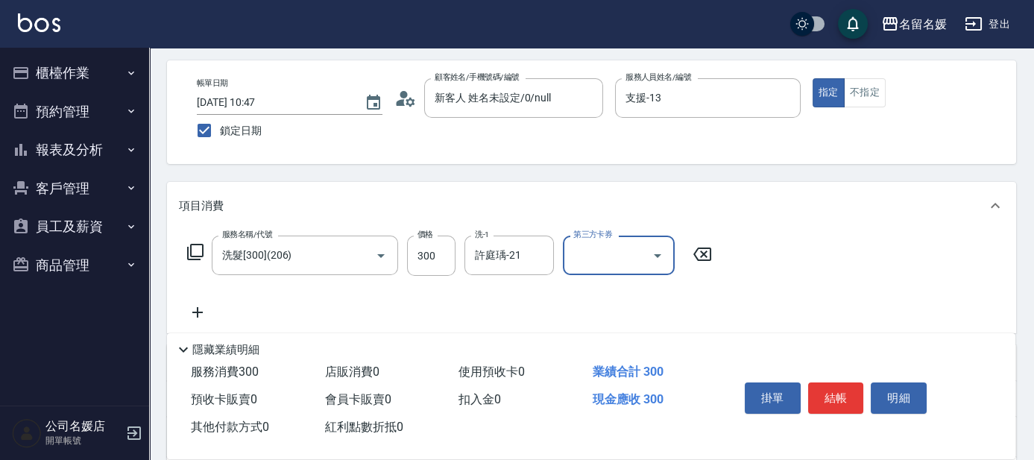
scroll to position [67, 0]
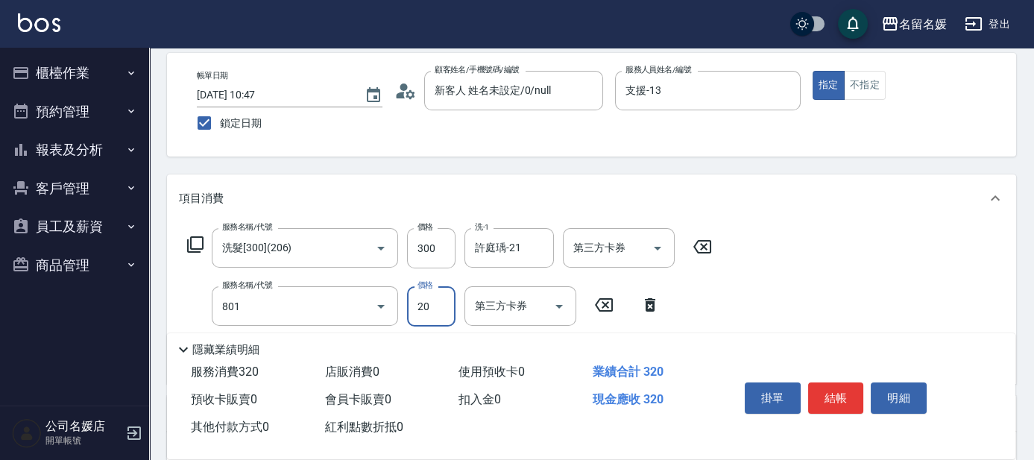
type input "潤絲(801)"
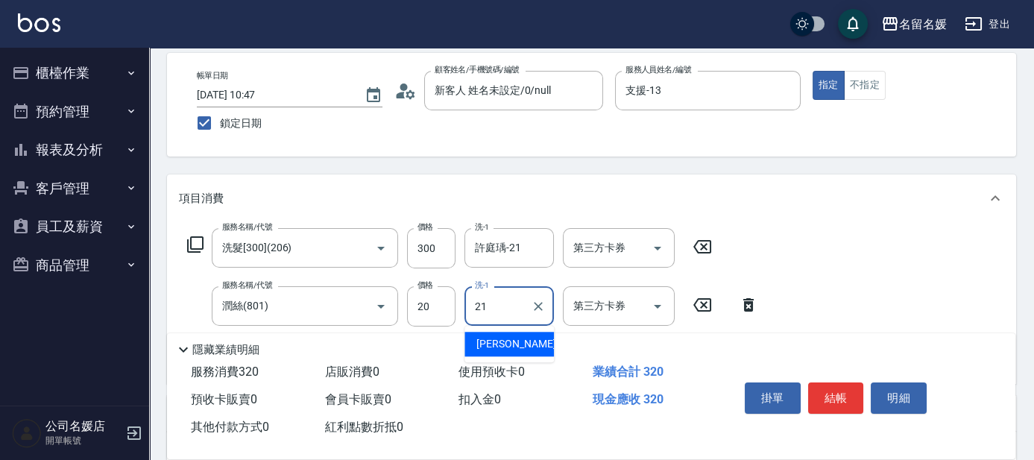
type input "21"
type input "許庭瑀-21"
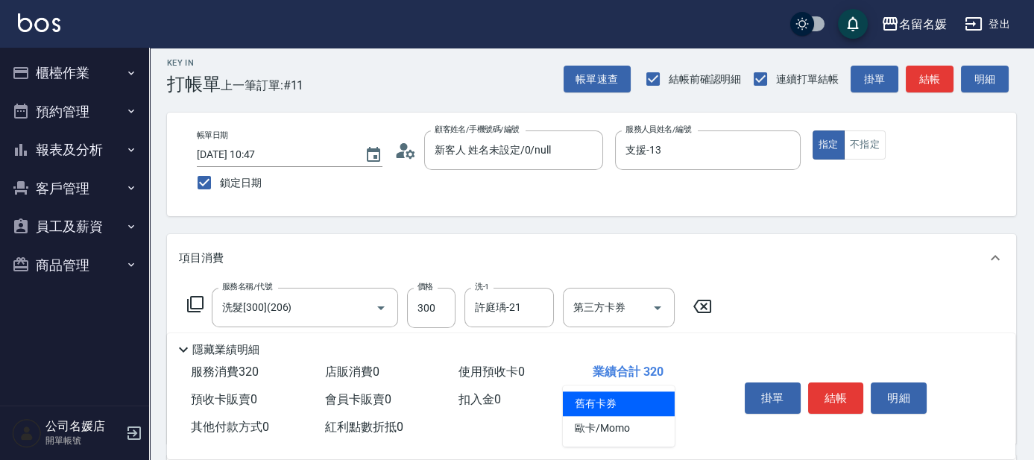
scroll to position [0, 0]
